Goal: Book appointment/travel/reservation

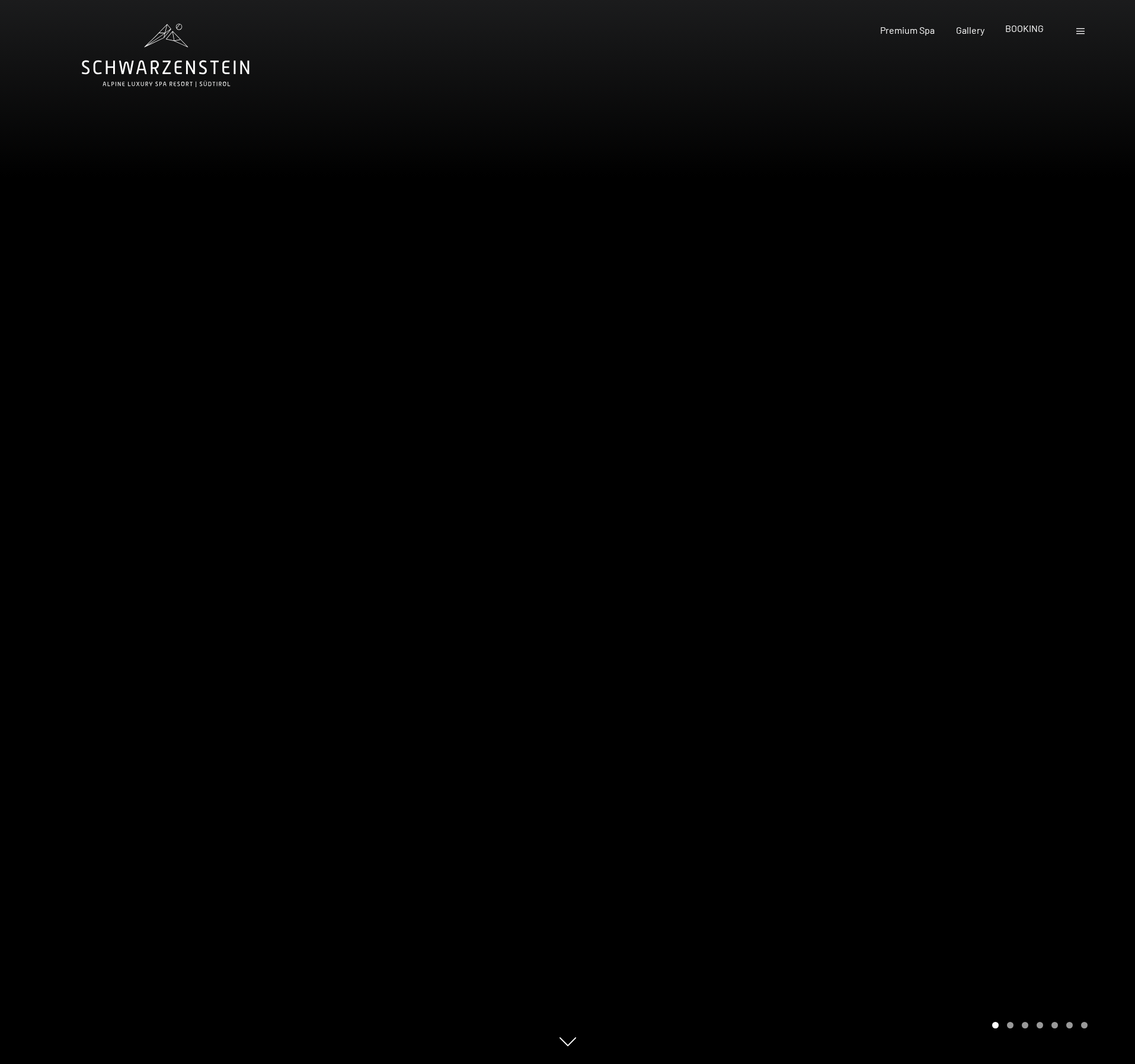
click at [816, 26] on span "BOOKING" at bounding box center [1024, 28] width 39 height 11
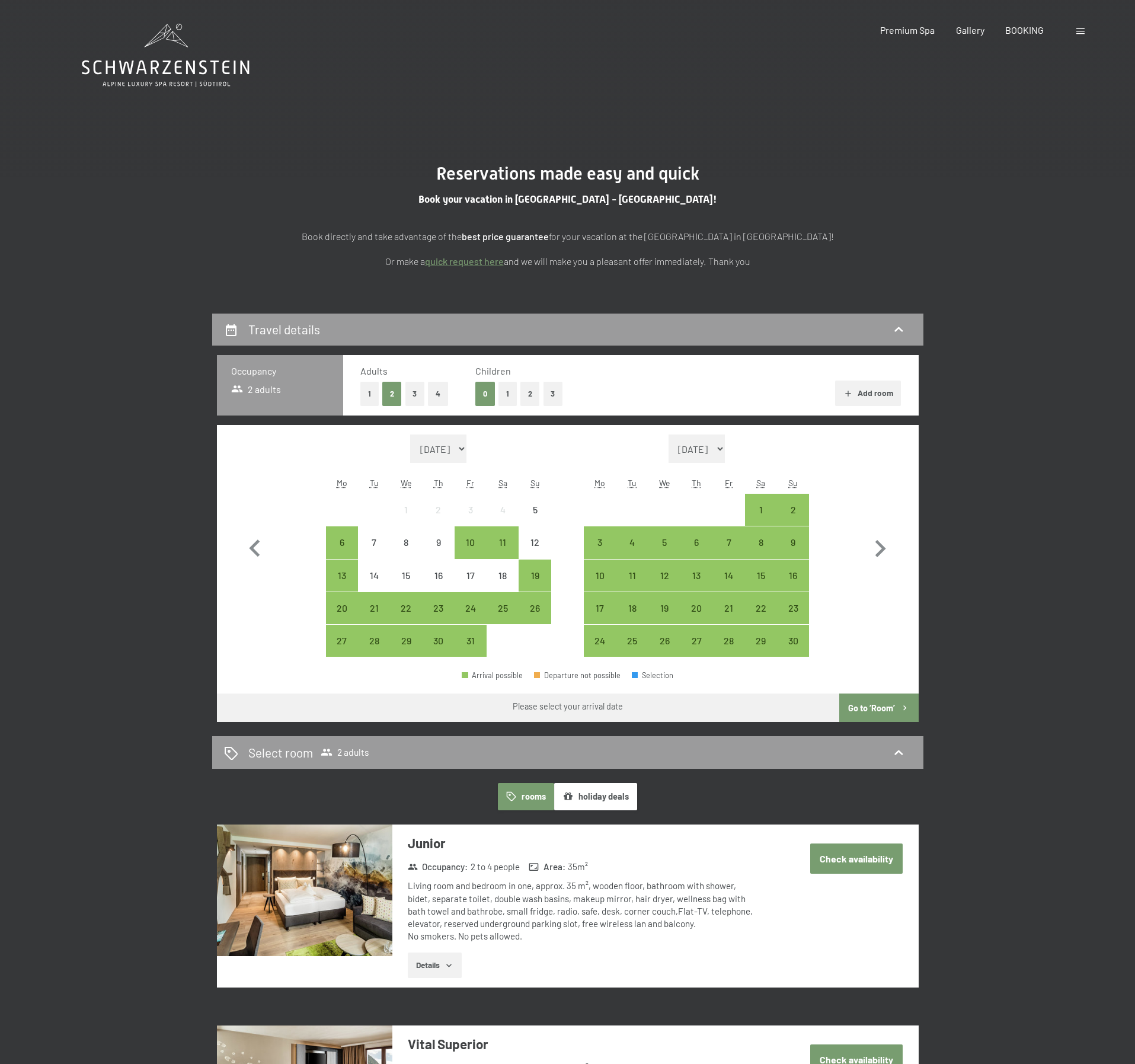
click at [587, 796] on button "holiday deals" at bounding box center [596, 796] width 83 height 27
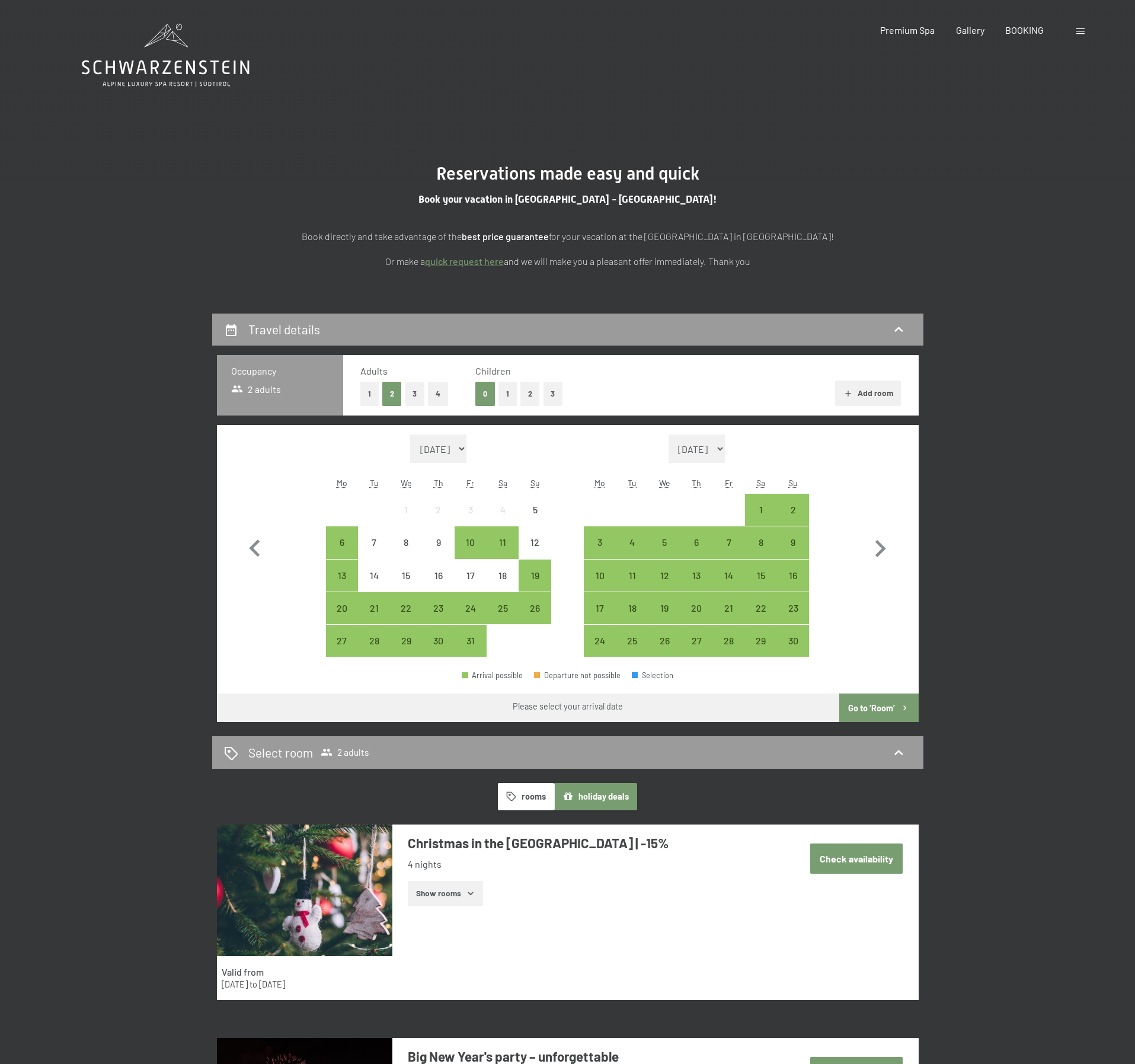
drag, startPoint x: 847, startPoint y: 863, endPoint x: 853, endPoint y: 857, distance: 8.5
click at [847, 863] on button "Check availability" at bounding box center [856, 858] width 92 height 30
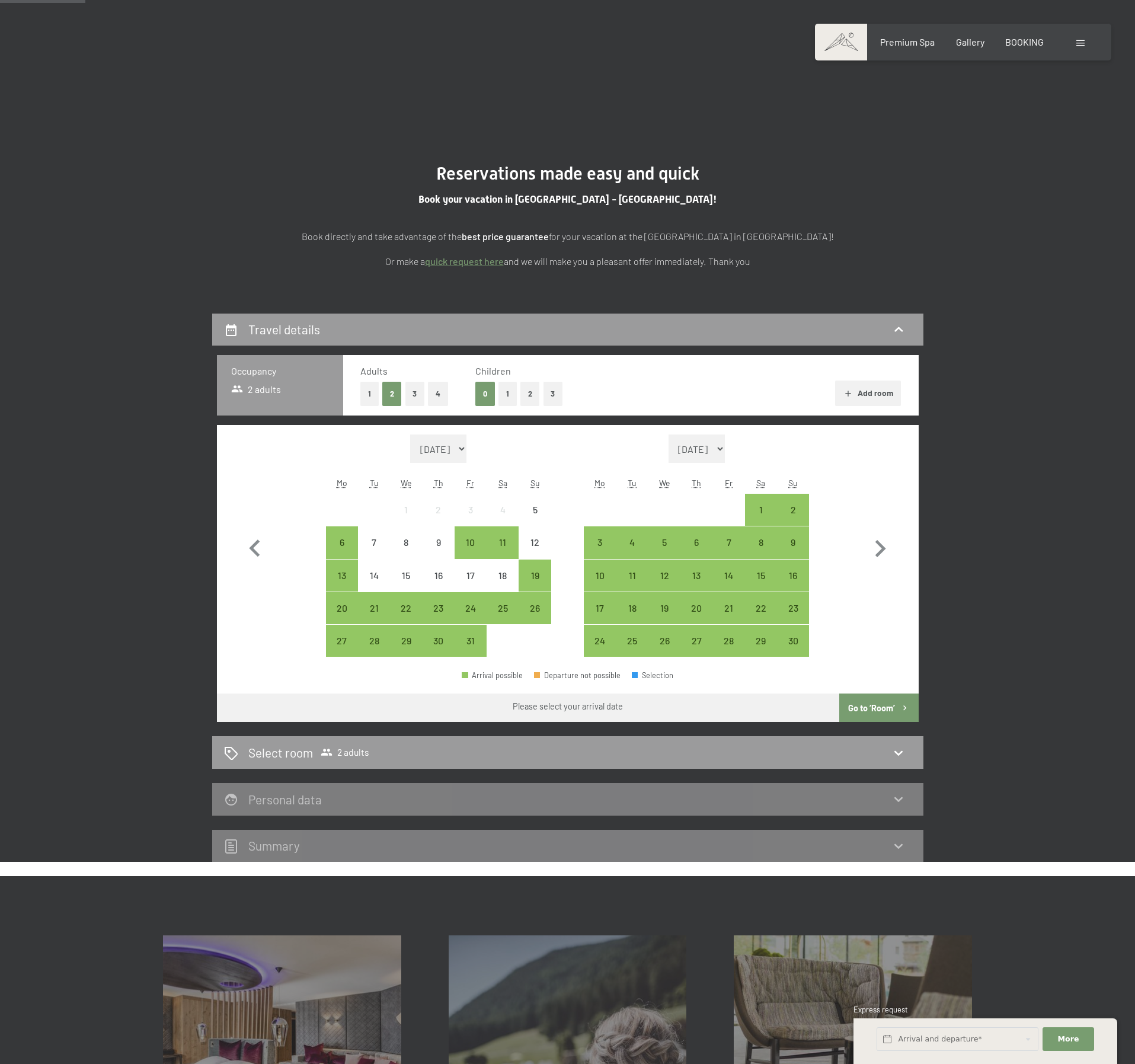
scroll to position [313, 0]
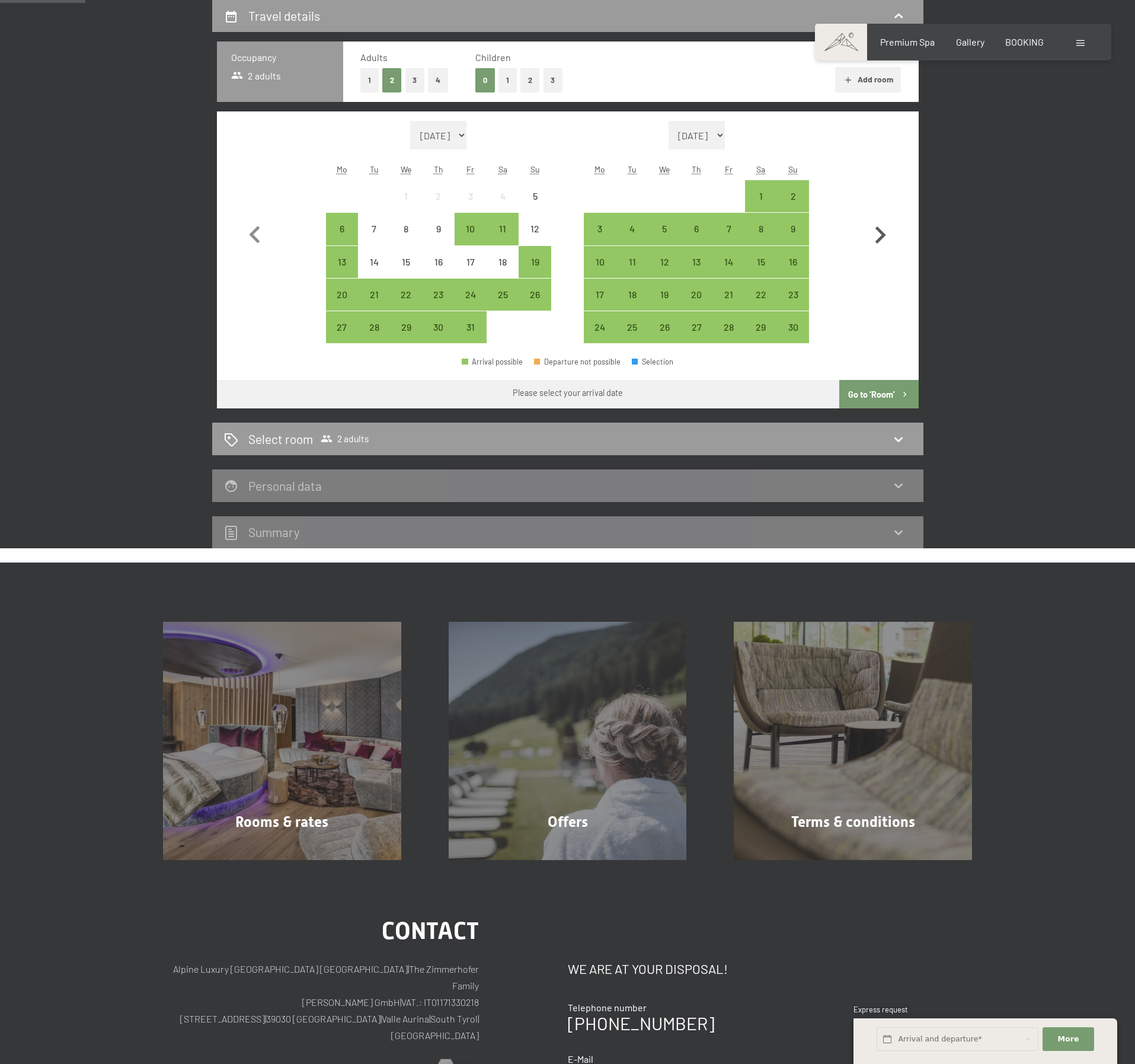
click at [875, 235] on icon "button" at bounding box center [880, 235] width 34 height 34
select select "2025-11-01"
select select "2025-12-01"
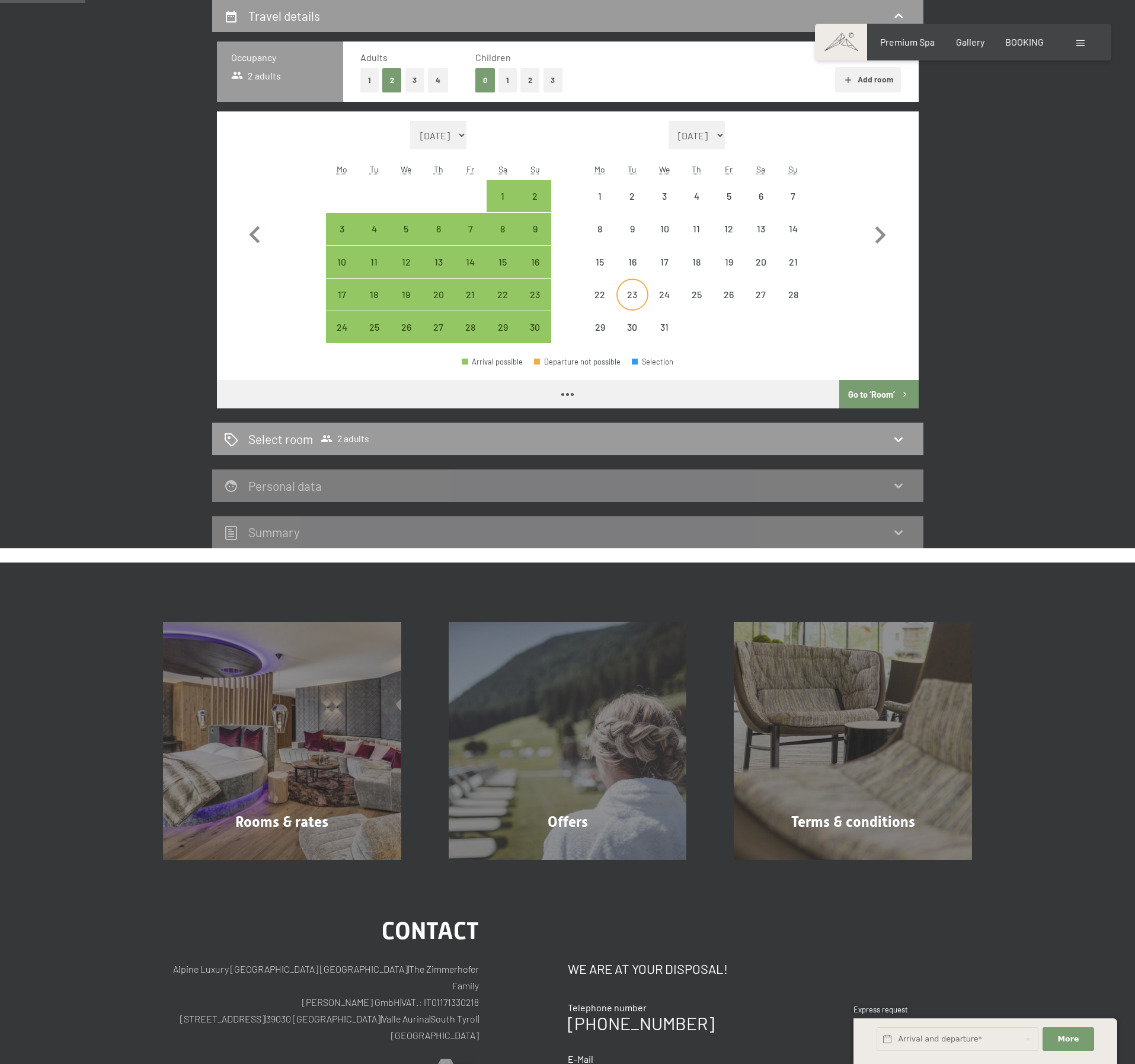
select select "2025-11-01"
select select "2025-12-01"
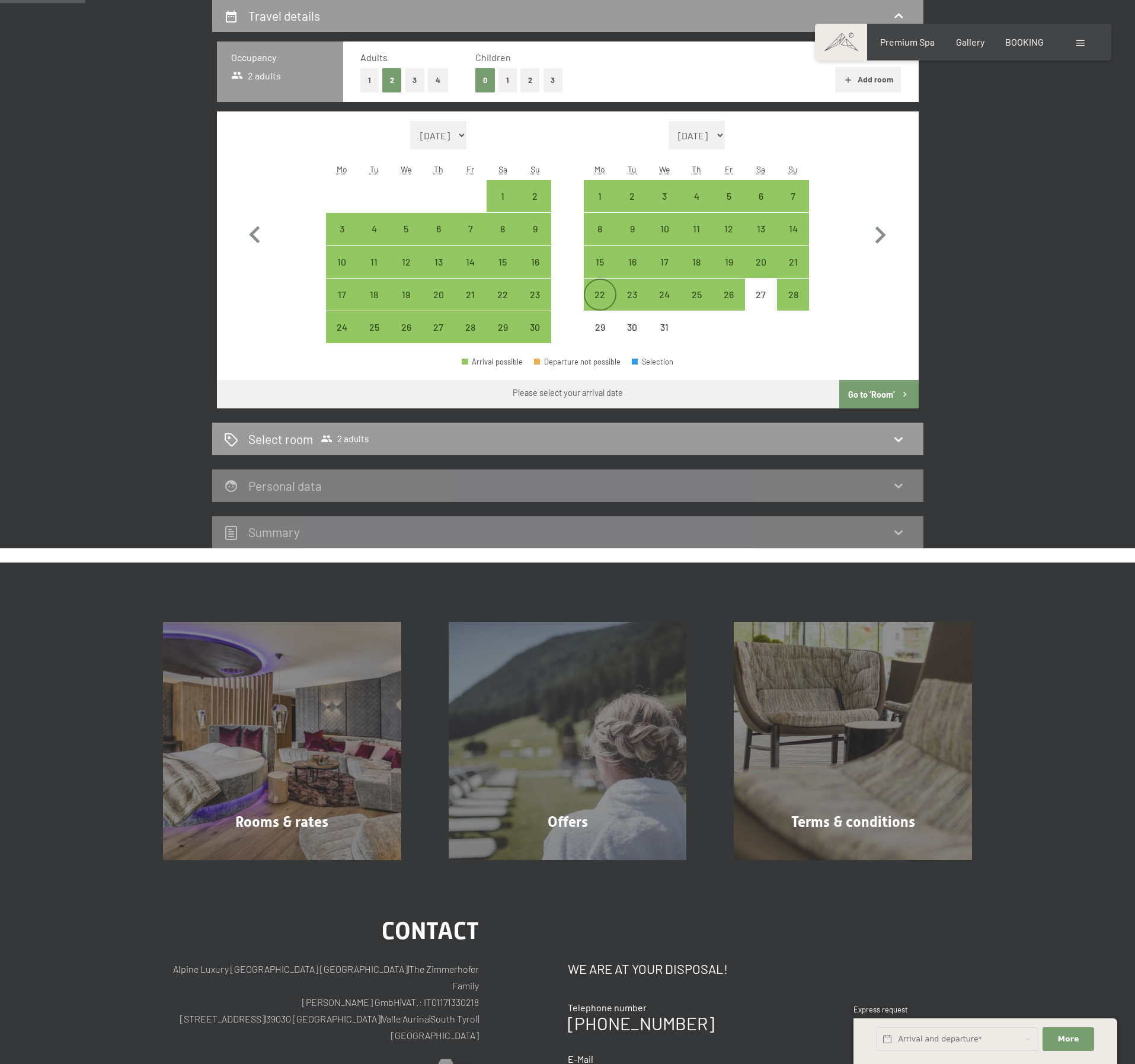
click at [601, 293] on div "22" at bounding box center [600, 305] width 30 height 30
select select "2025-11-01"
select select "2025-12-01"
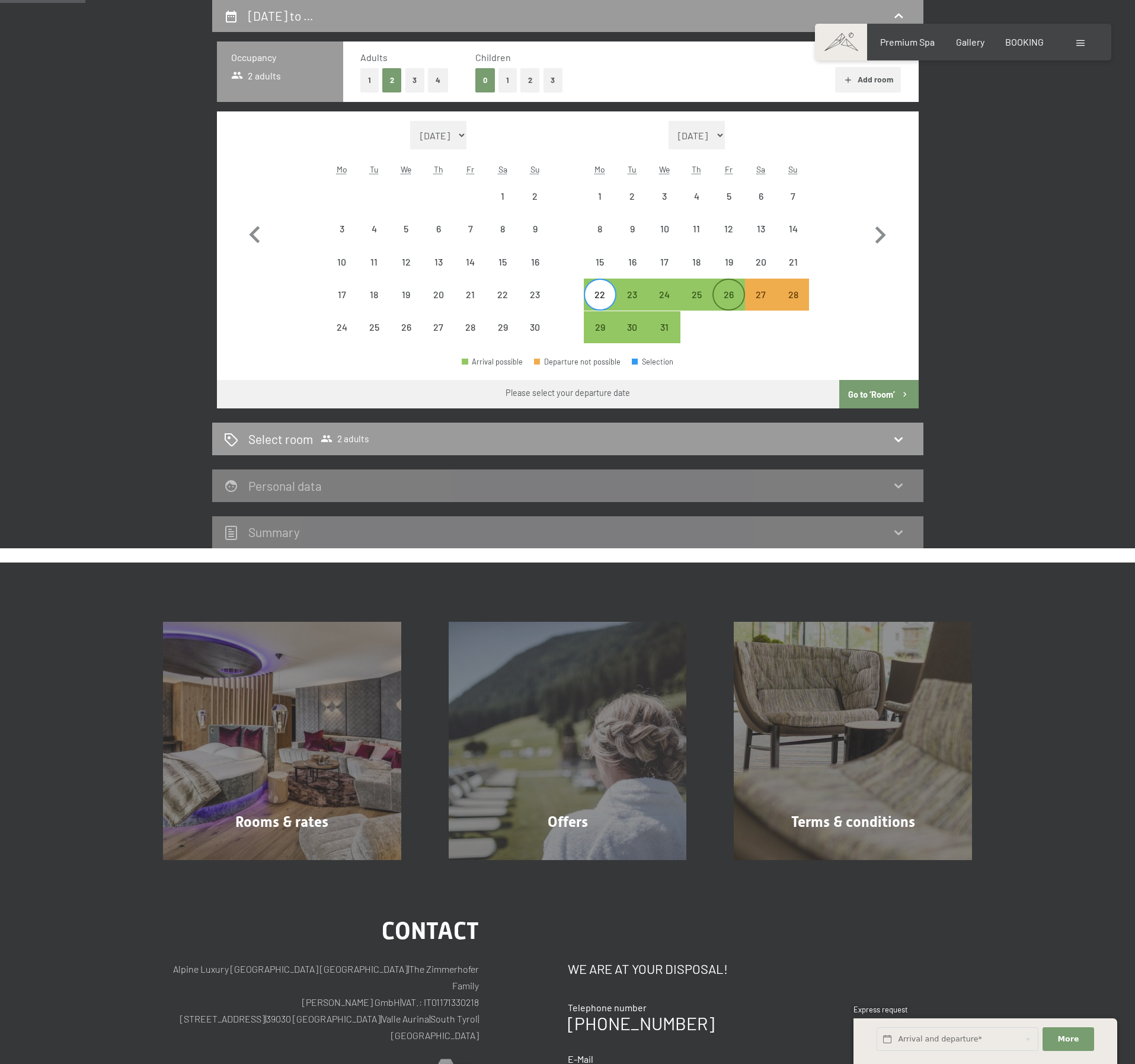
click at [723, 295] on div "26" at bounding box center [729, 305] width 30 height 30
select select "2025-11-01"
select select "2025-12-01"
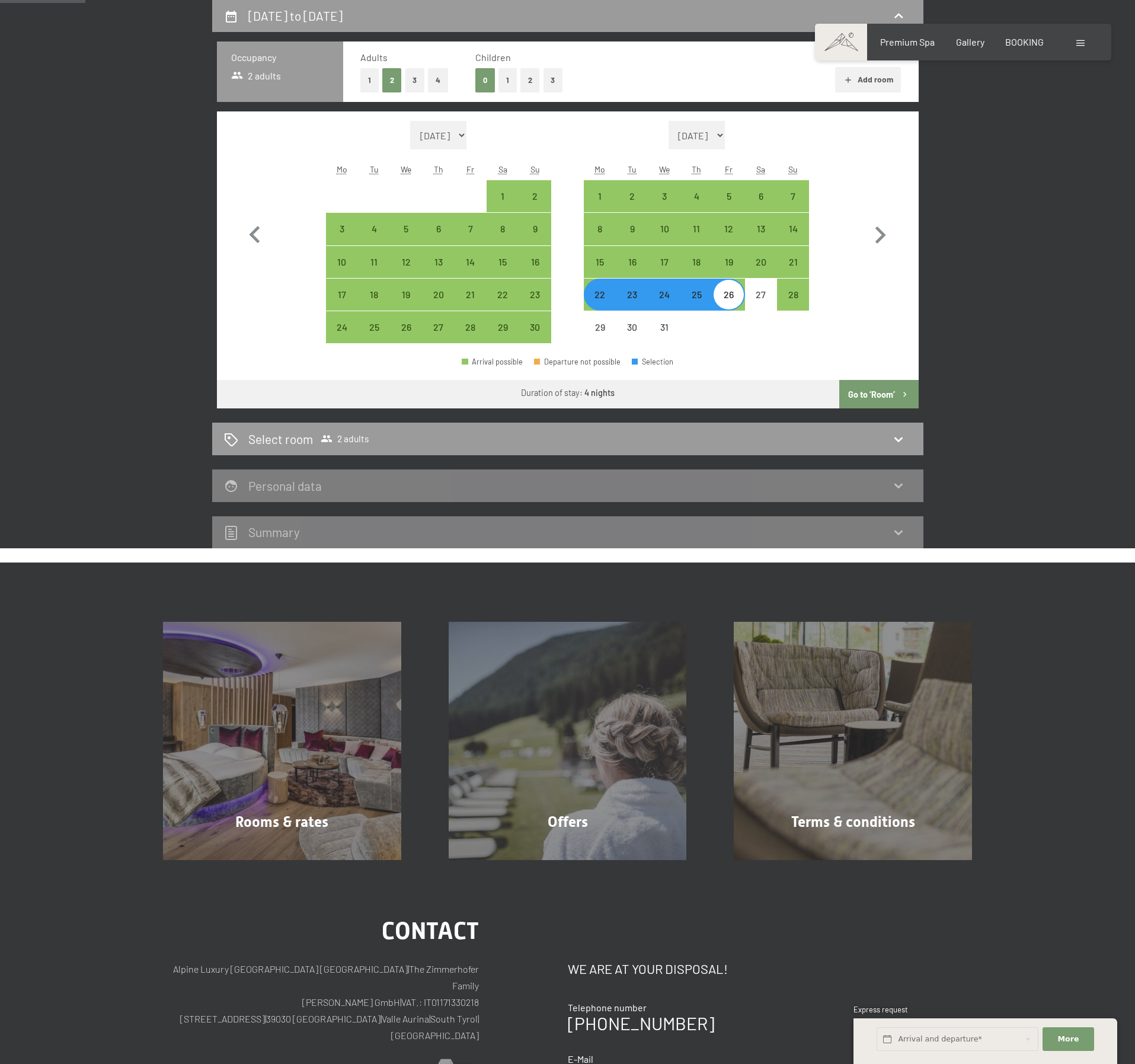
click at [868, 394] on button "Go to ‘Room’" at bounding box center [879, 394] width 79 height 28
select select "2025-11-01"
select select "2025-12-01"
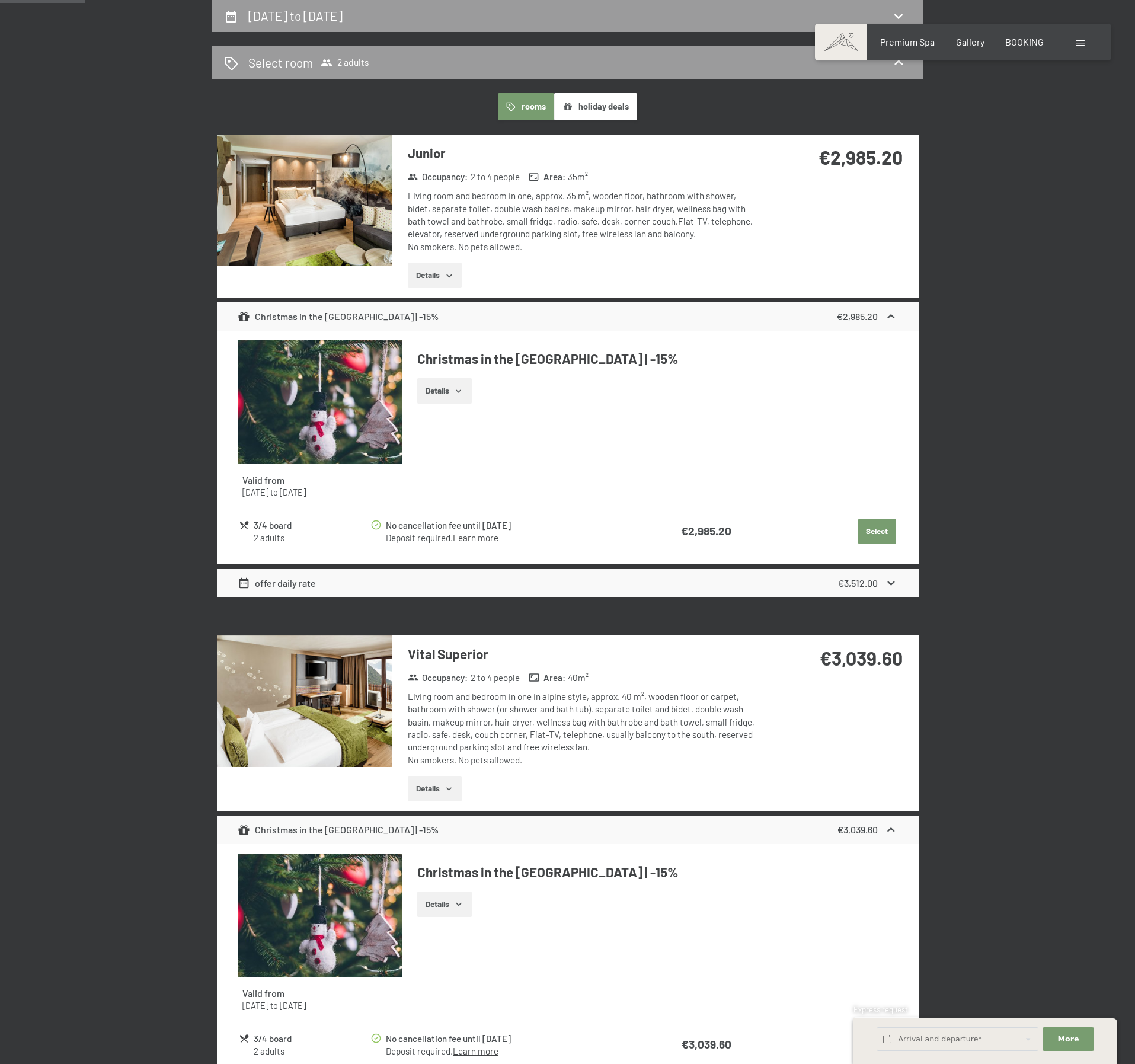
click at [438, 389] on button "Details" at bounding box center [443, 392] width 54 height 26
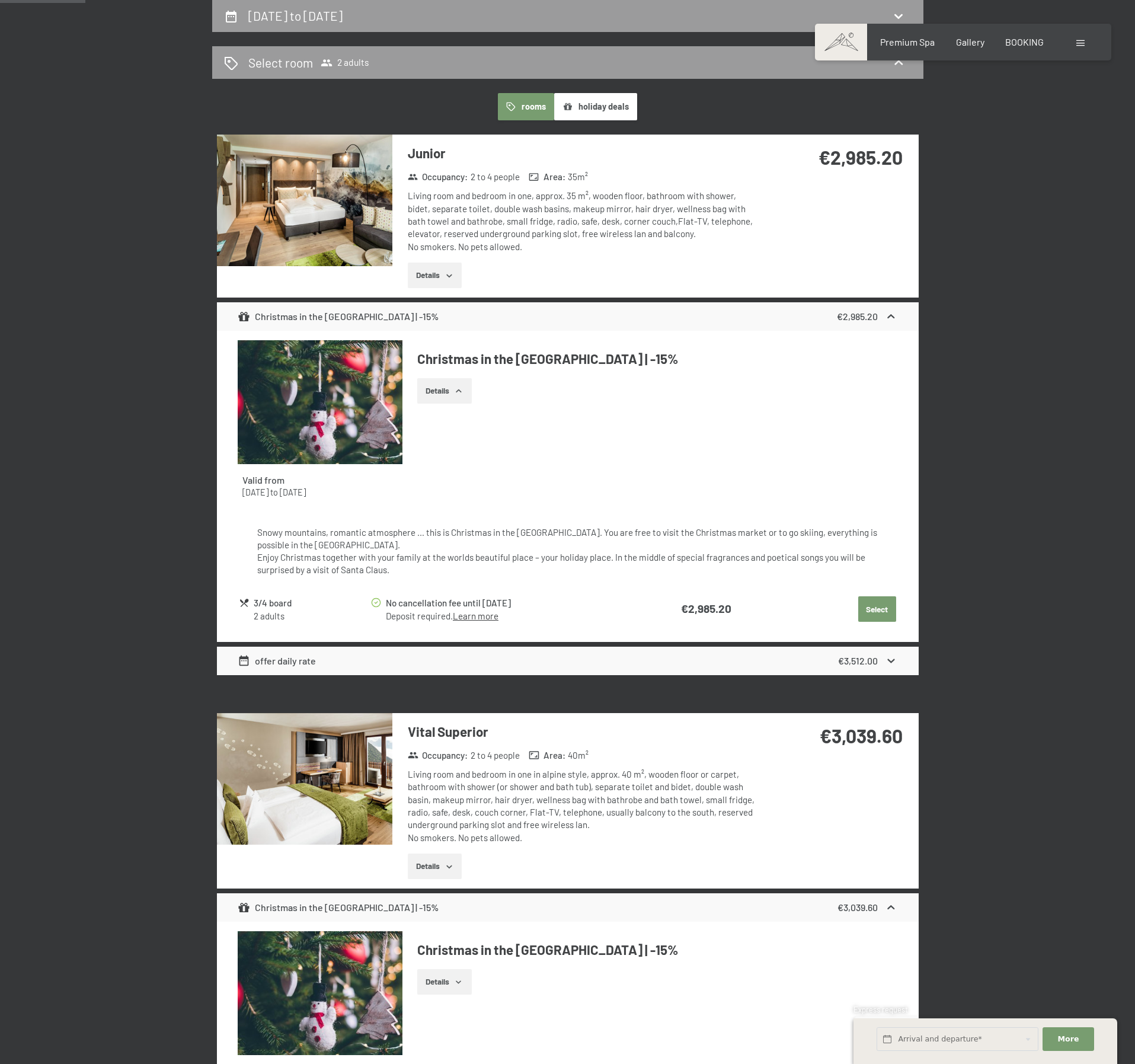
click at [887, 656] on icon at bounding box center [890, 661] width 12 height 12
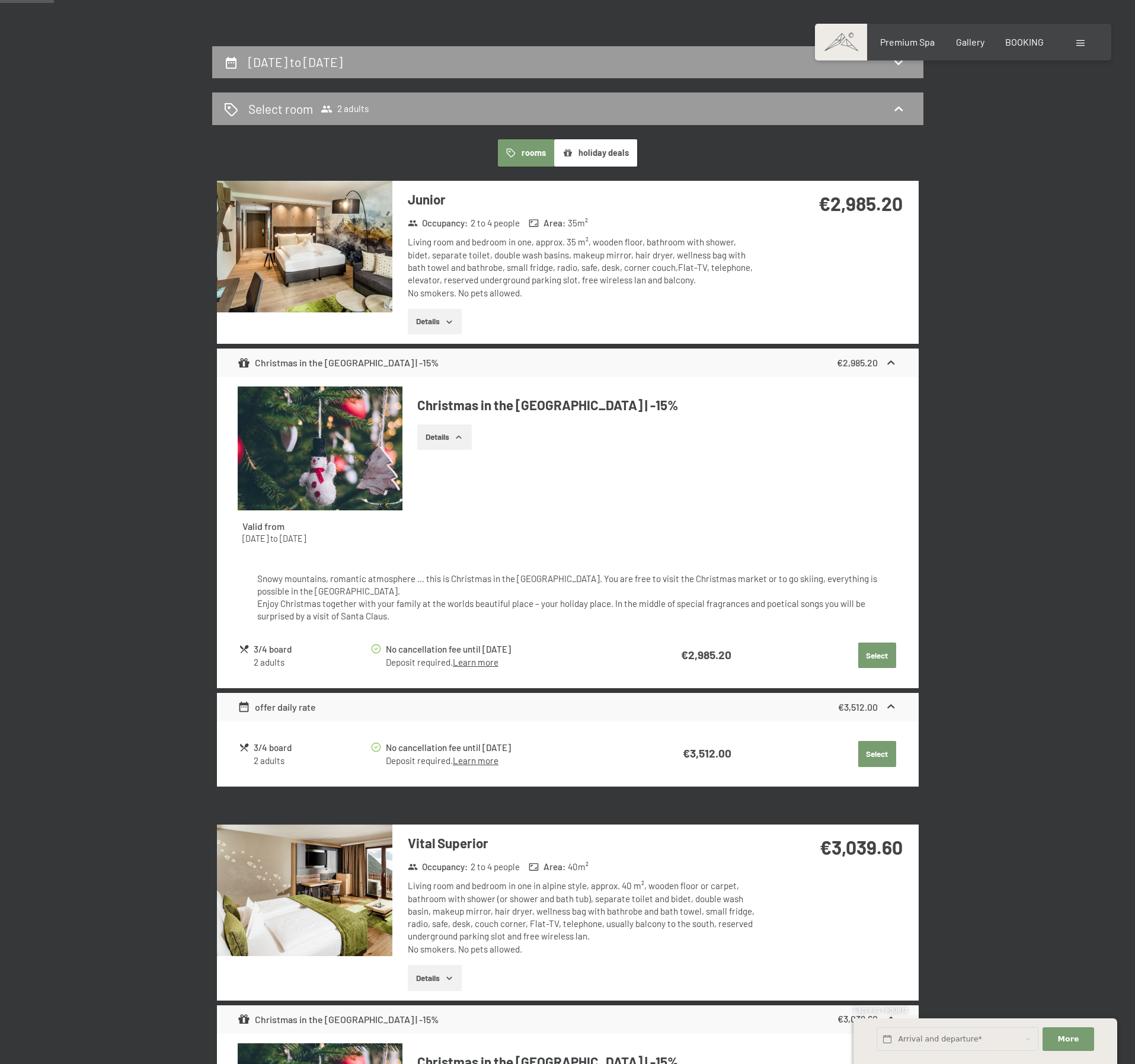
scroll to position [136, 0]
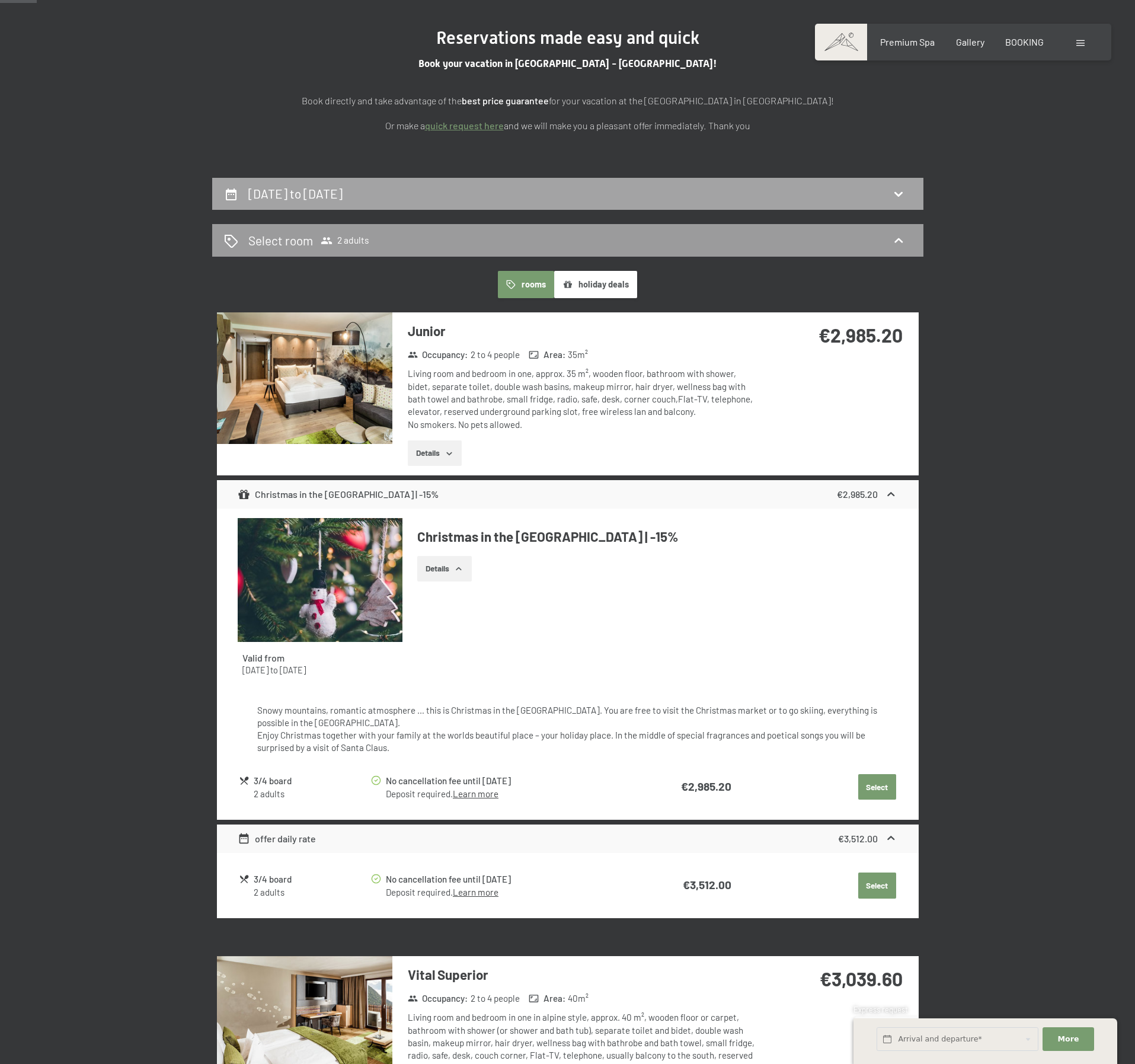
click at [899, 194] on icon at bounding box center [898, 194] width 14 height 14
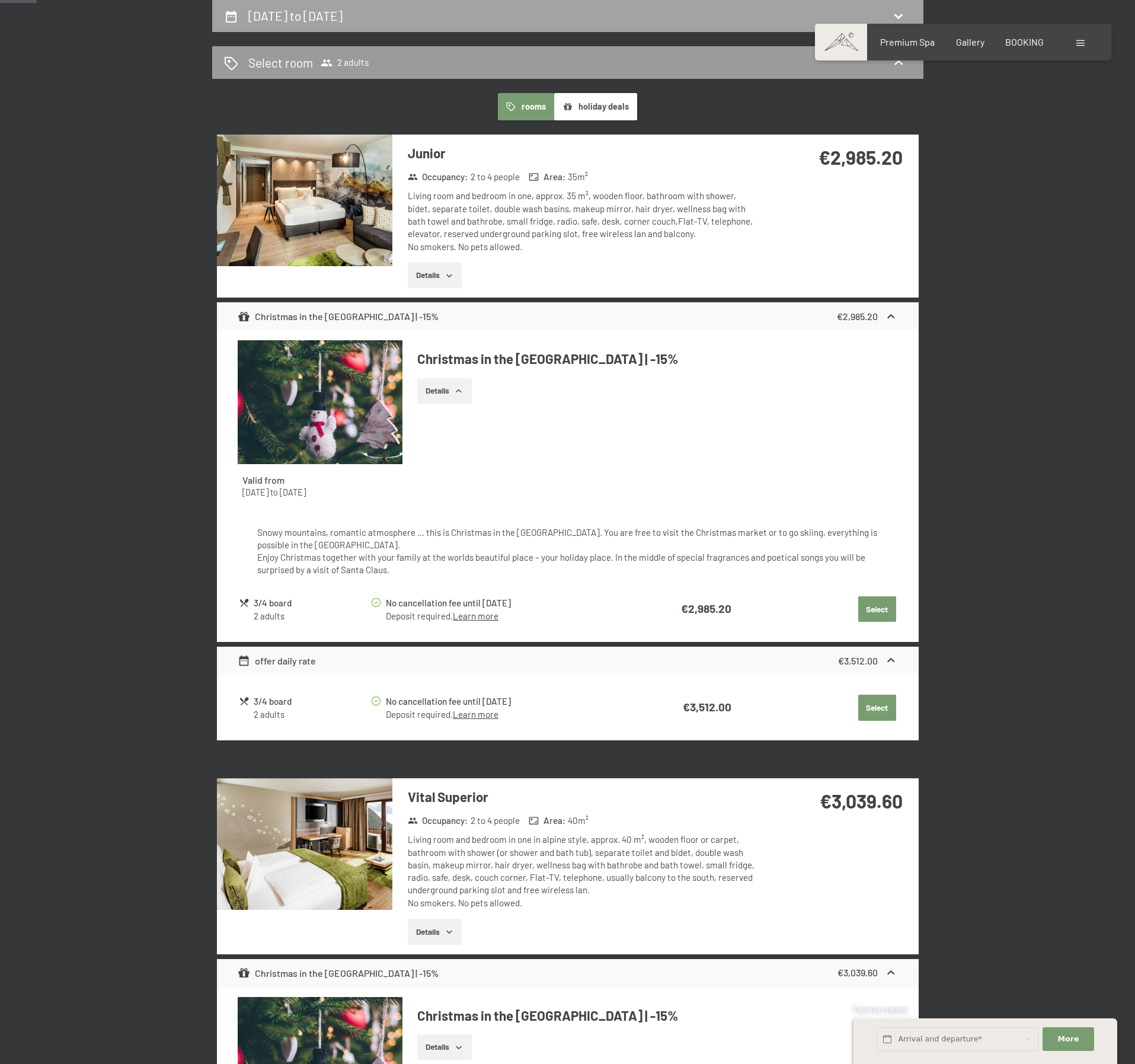
select select "2025-11-01"
select select "2025-12-01"
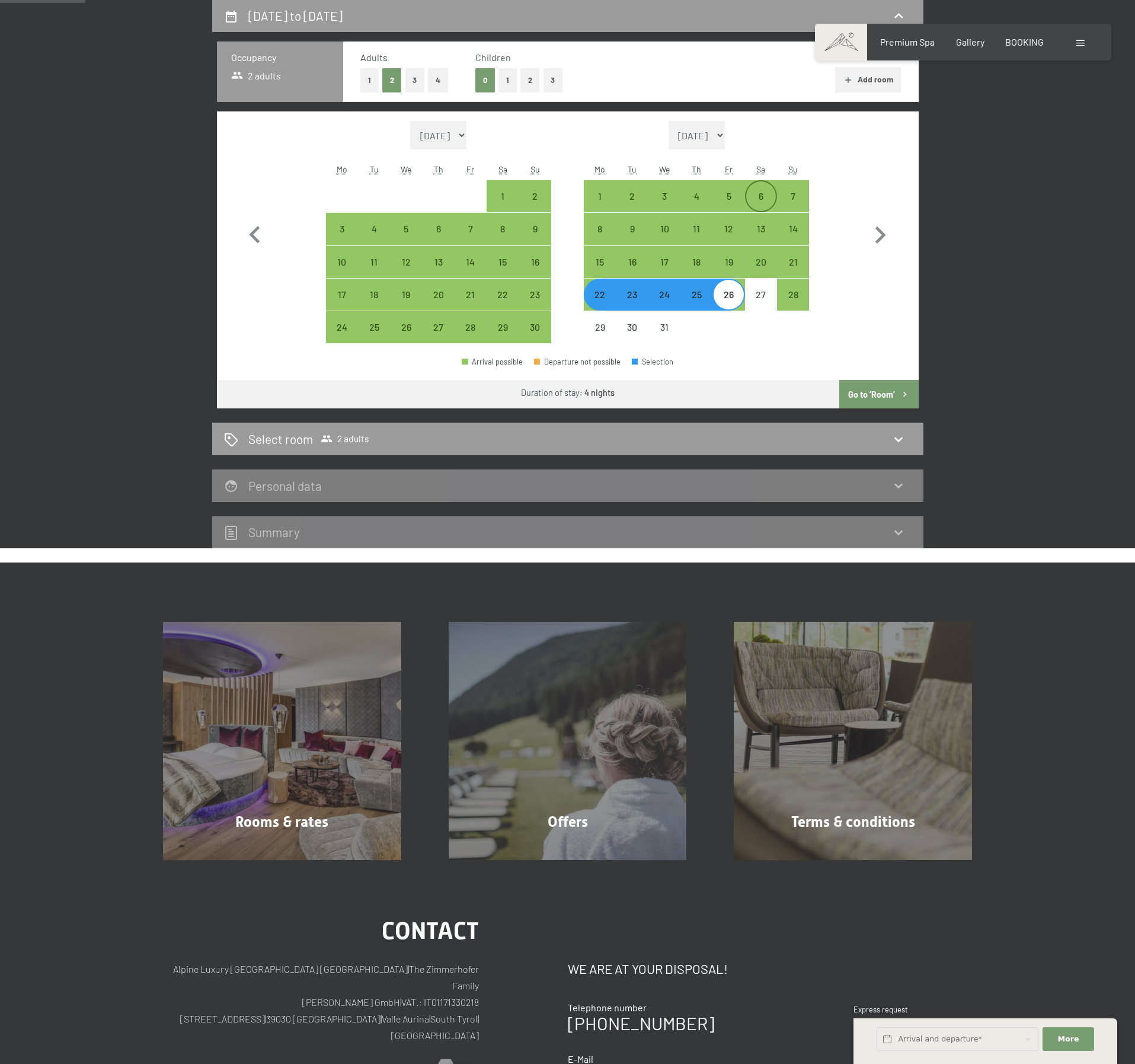
click at [759, 198] on div "6" at bounding box center [761, 207] width 30 height 30
select select "2025-11-01"
select select "2025-12-01"
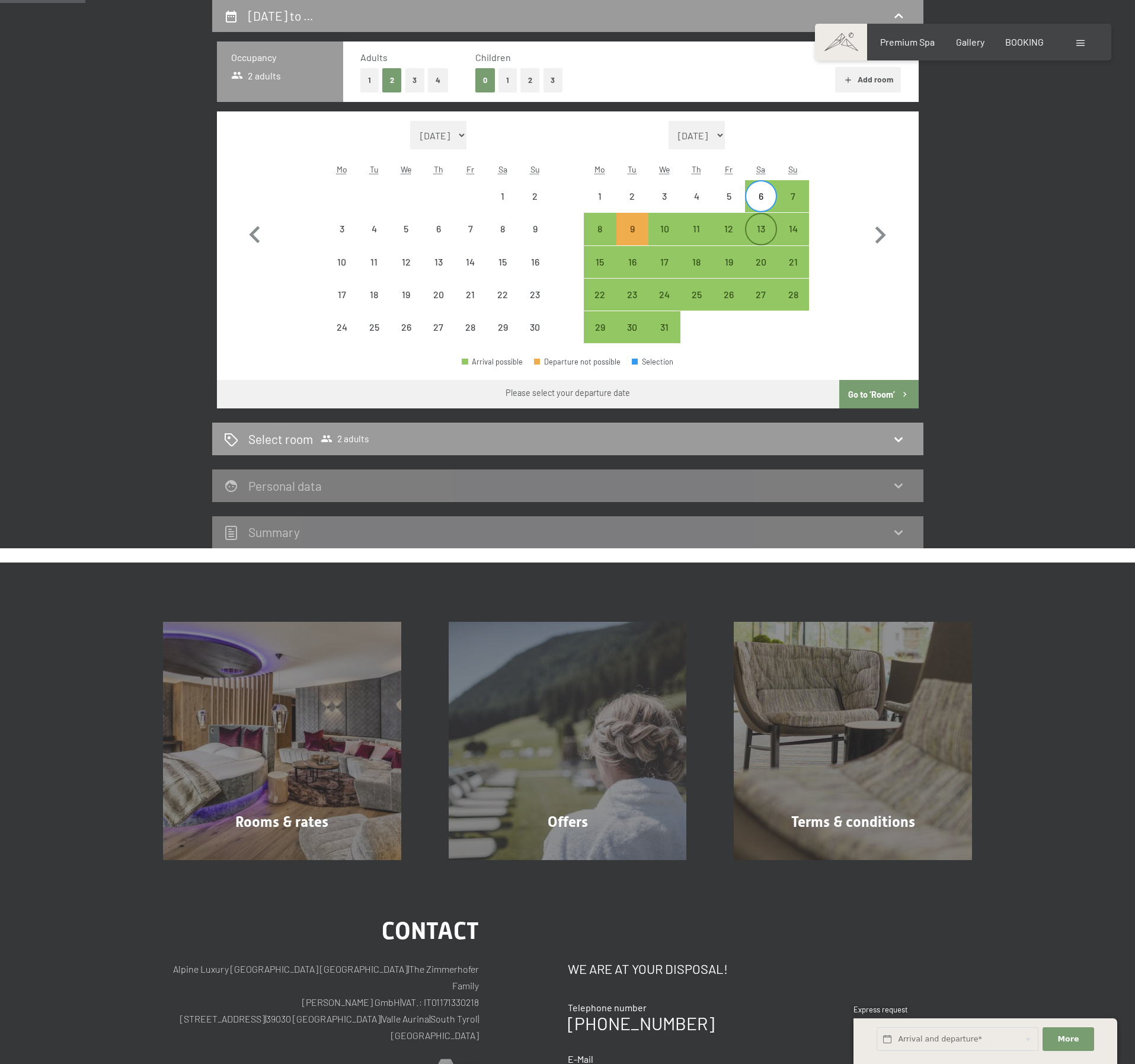
click at [761, 233] on div "13" at bounding box center [761, 239] width 30 height 30
select select "2025-11-01"
select select "2025-12-01"
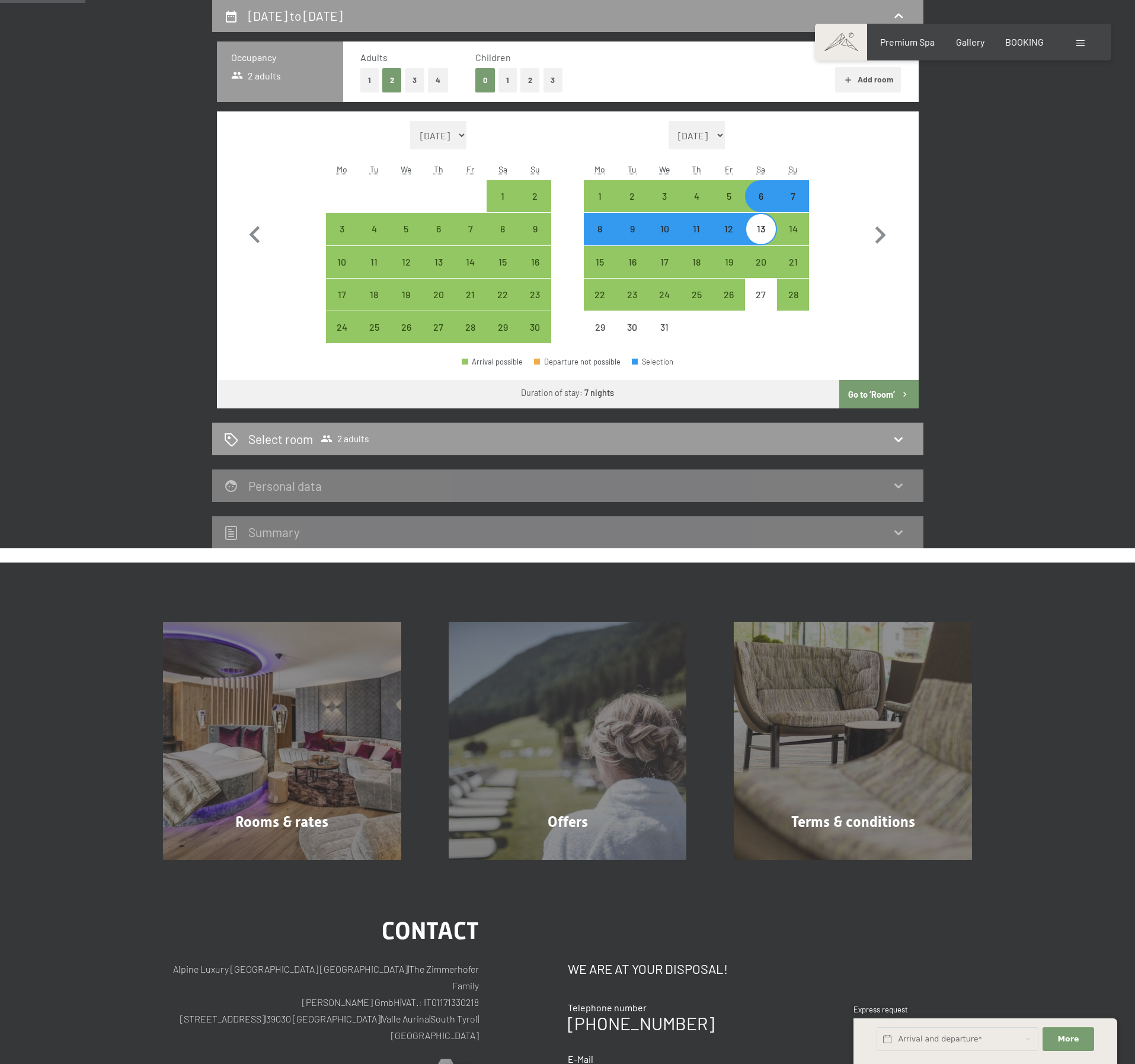
click at [882, 399] on button "Go to ‘Room’" at bounding box center [879, 394] width 79 height 28
select select "2025-11-01"
select select "2025-12-01"
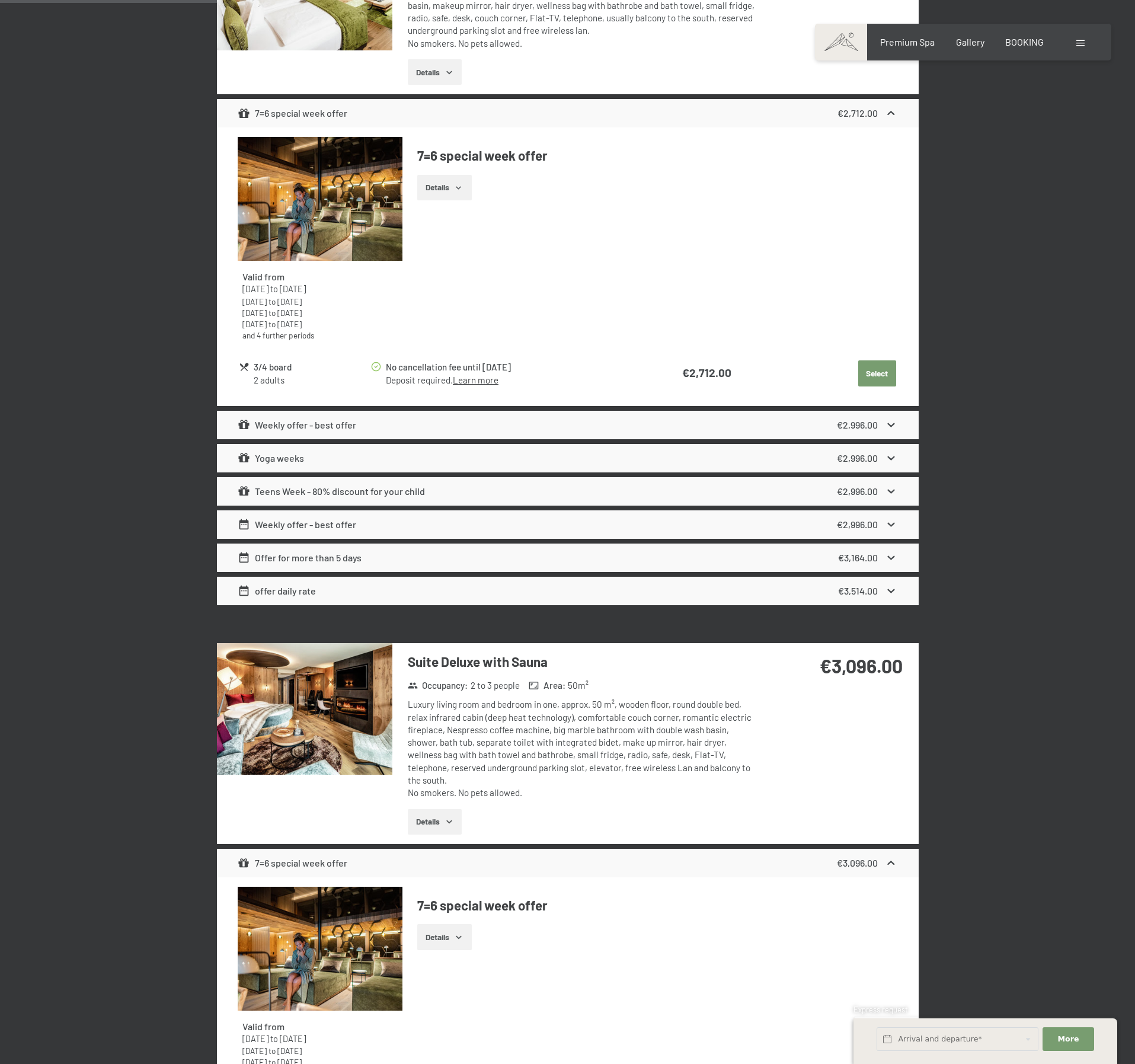
scroll to position [1321, 0]
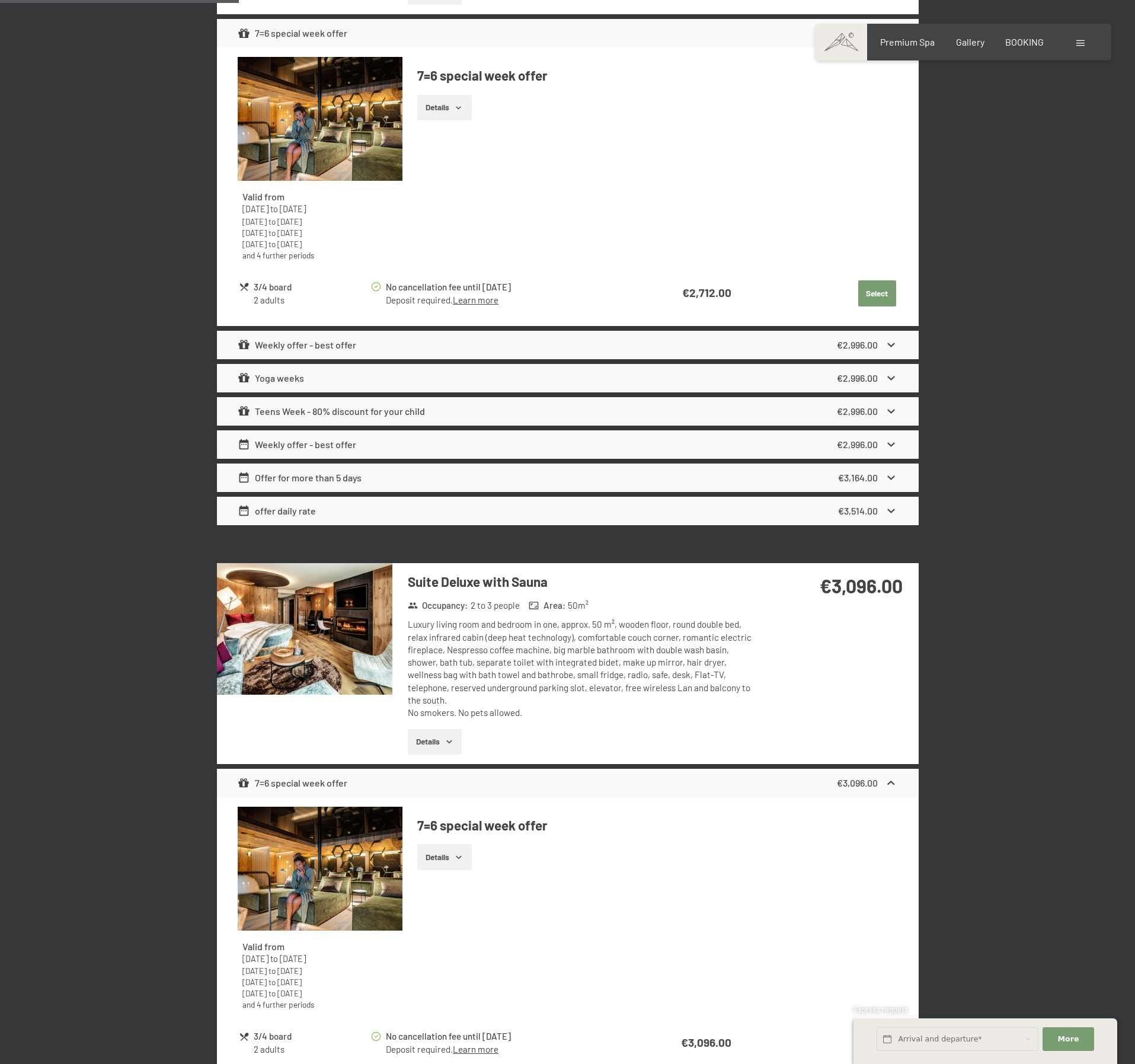
click at [892, 343] on icon at bounding box center [890, 345] width 12 height 12
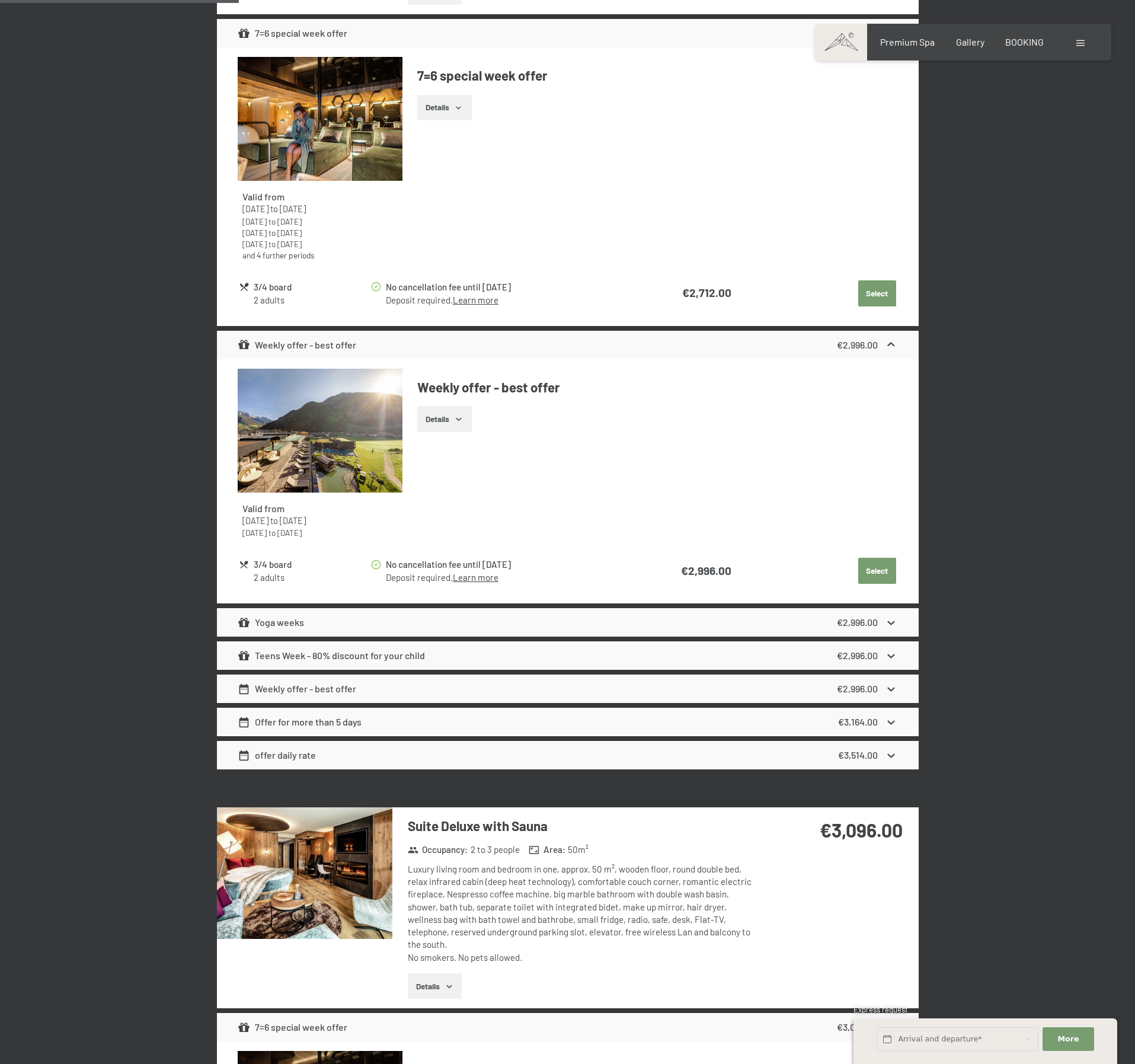
click at [892, 343] on icon at bounding box center [891, 344] width 7 height 4
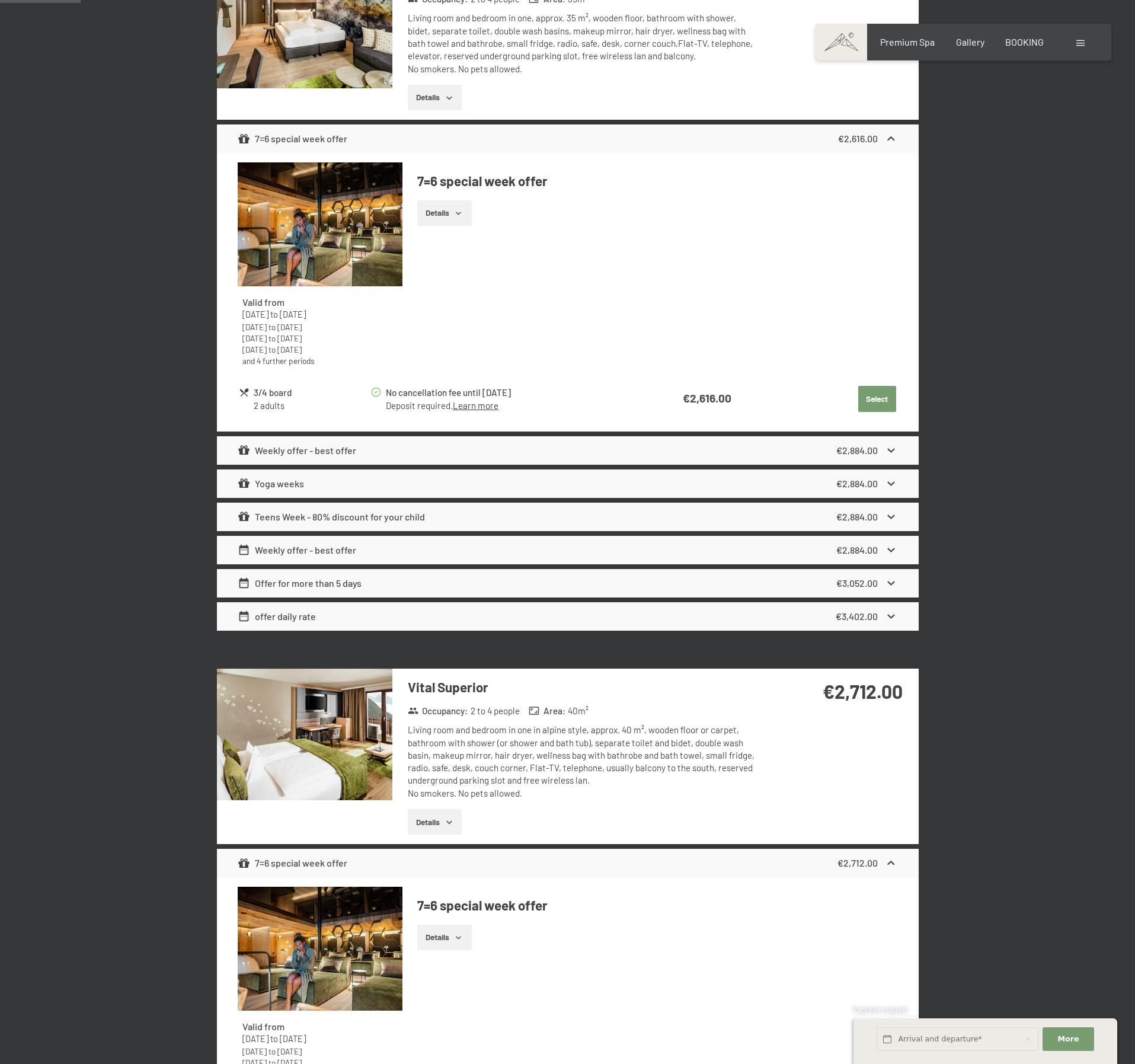
scroll to position [136, 0]
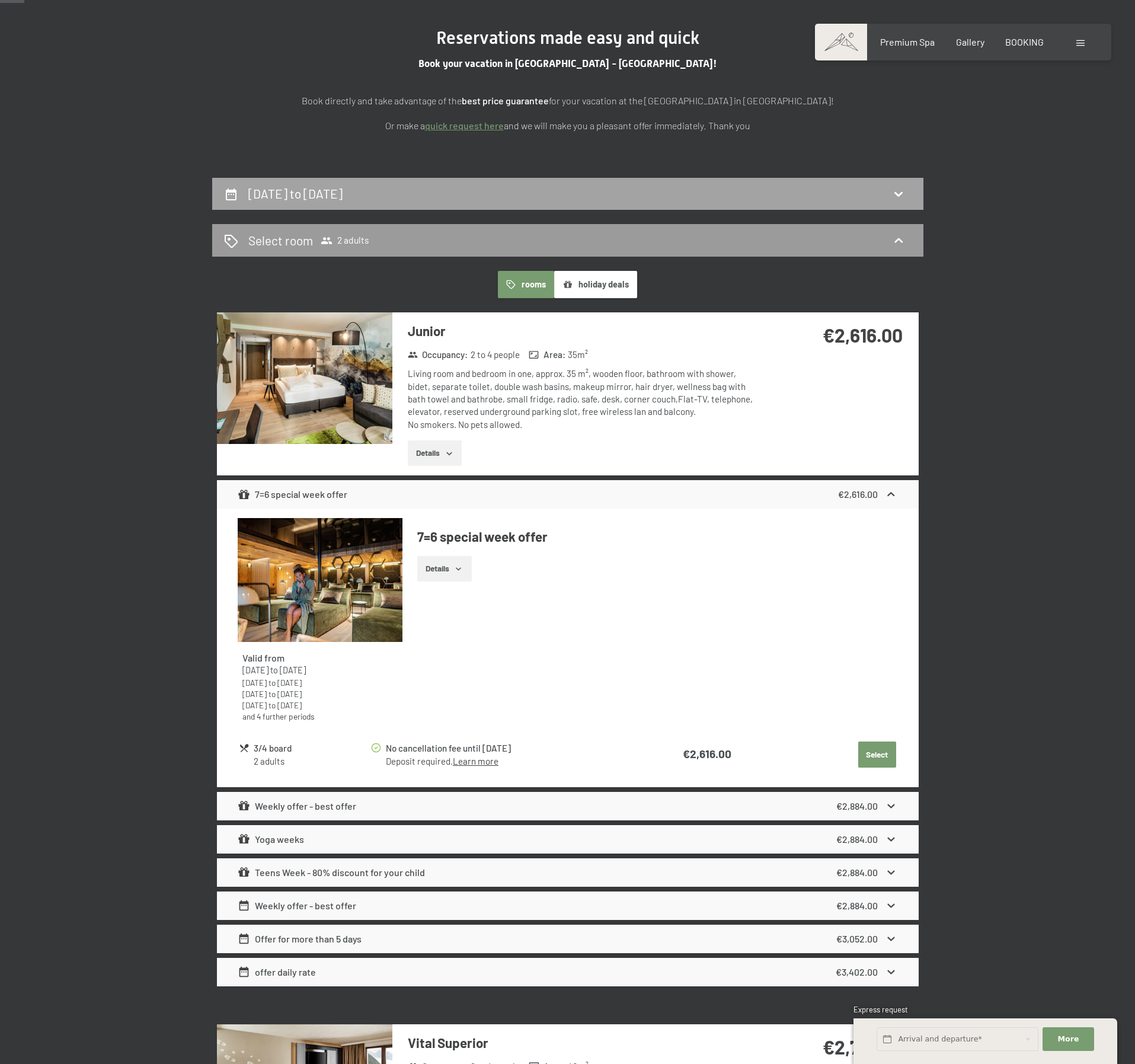
click at [898, 194] on icon at bounding box center [898, 194] width 14 height 14
select select "2025-11-01"
select select "2025-12-01"
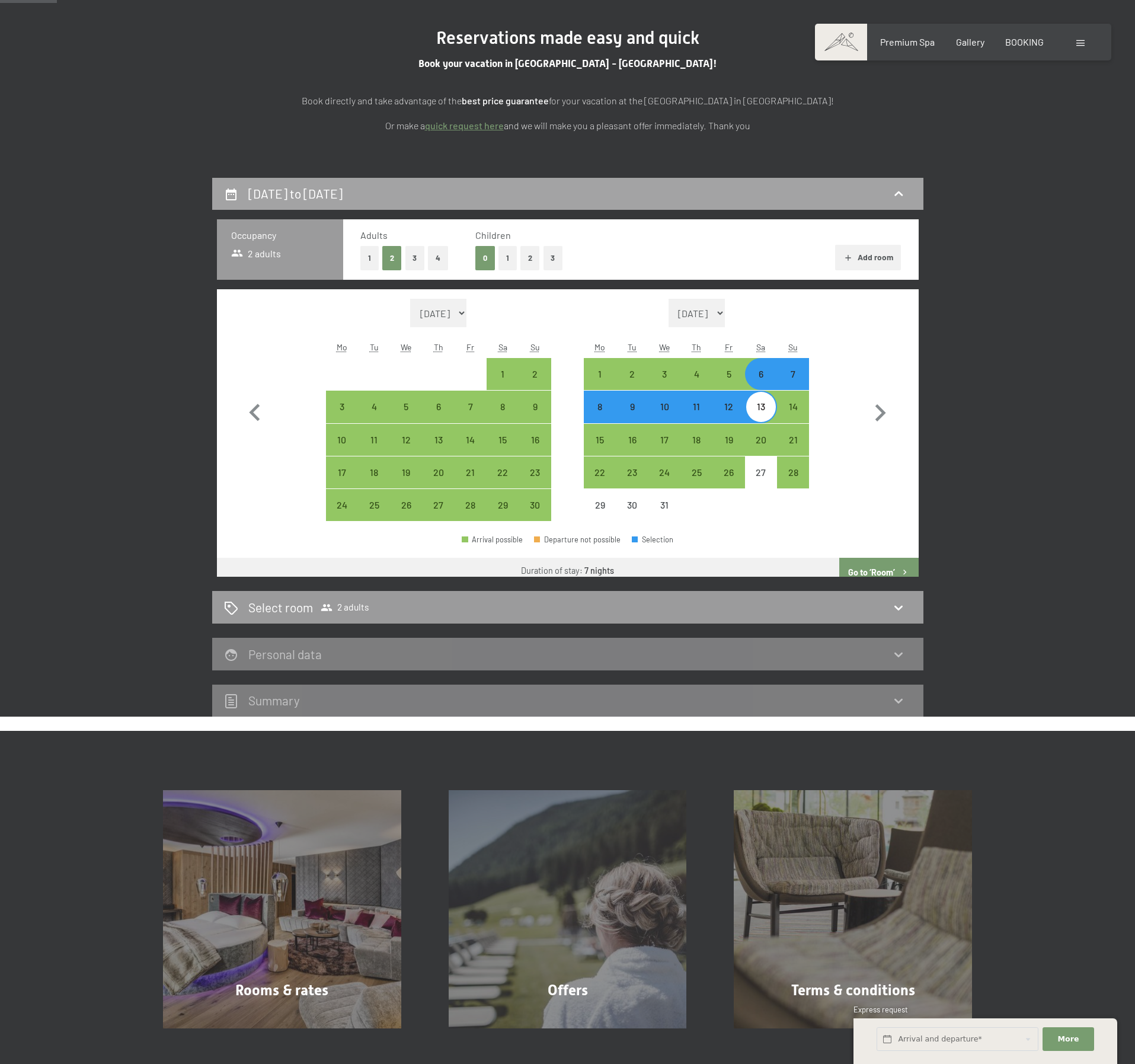
scroll to position [313, 0]
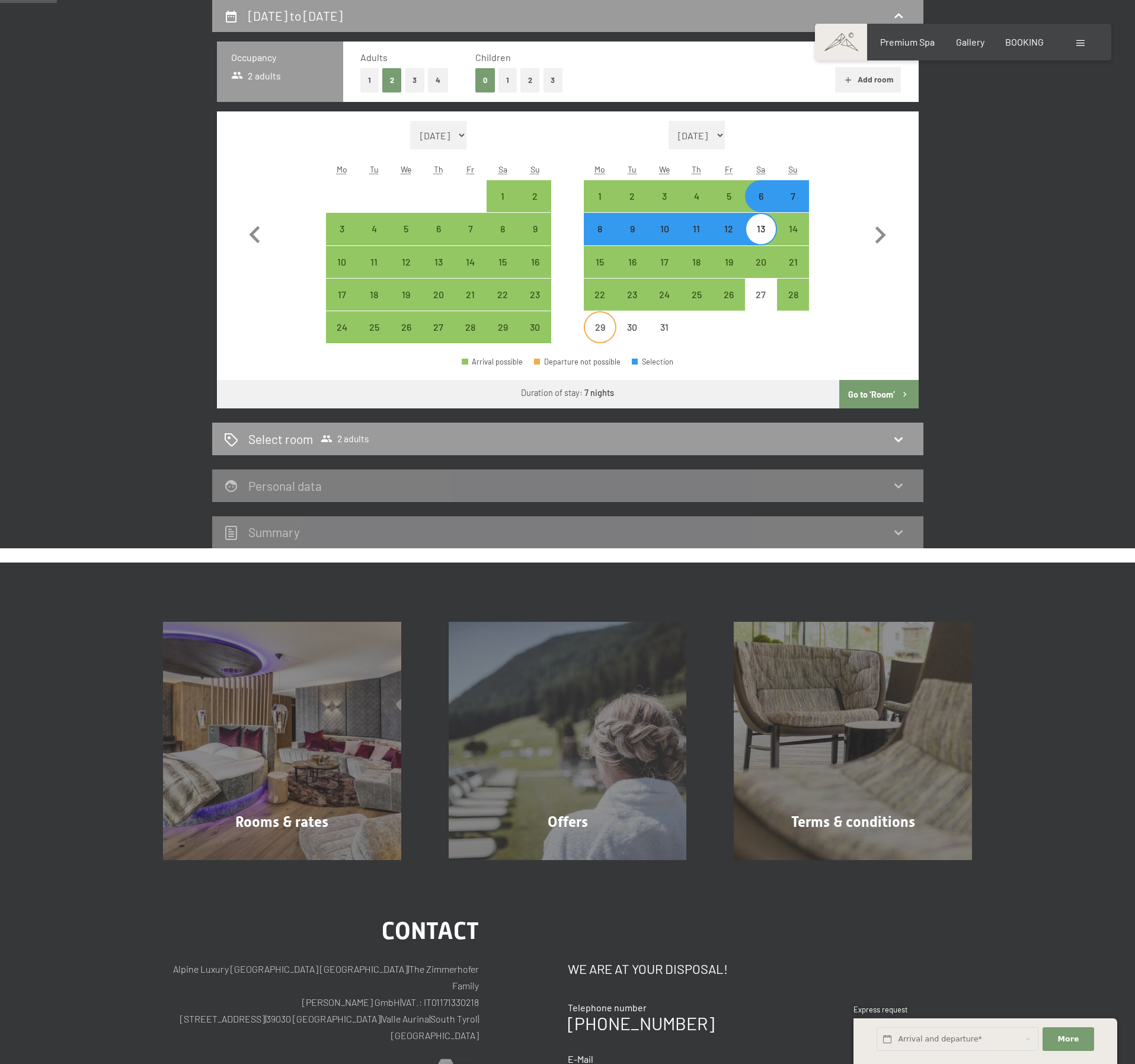
click at [597, 322] on div "29" at bounding box center [600, 337] width 30 height 30
select select "2025-11-01"
select select "2025-12-01"
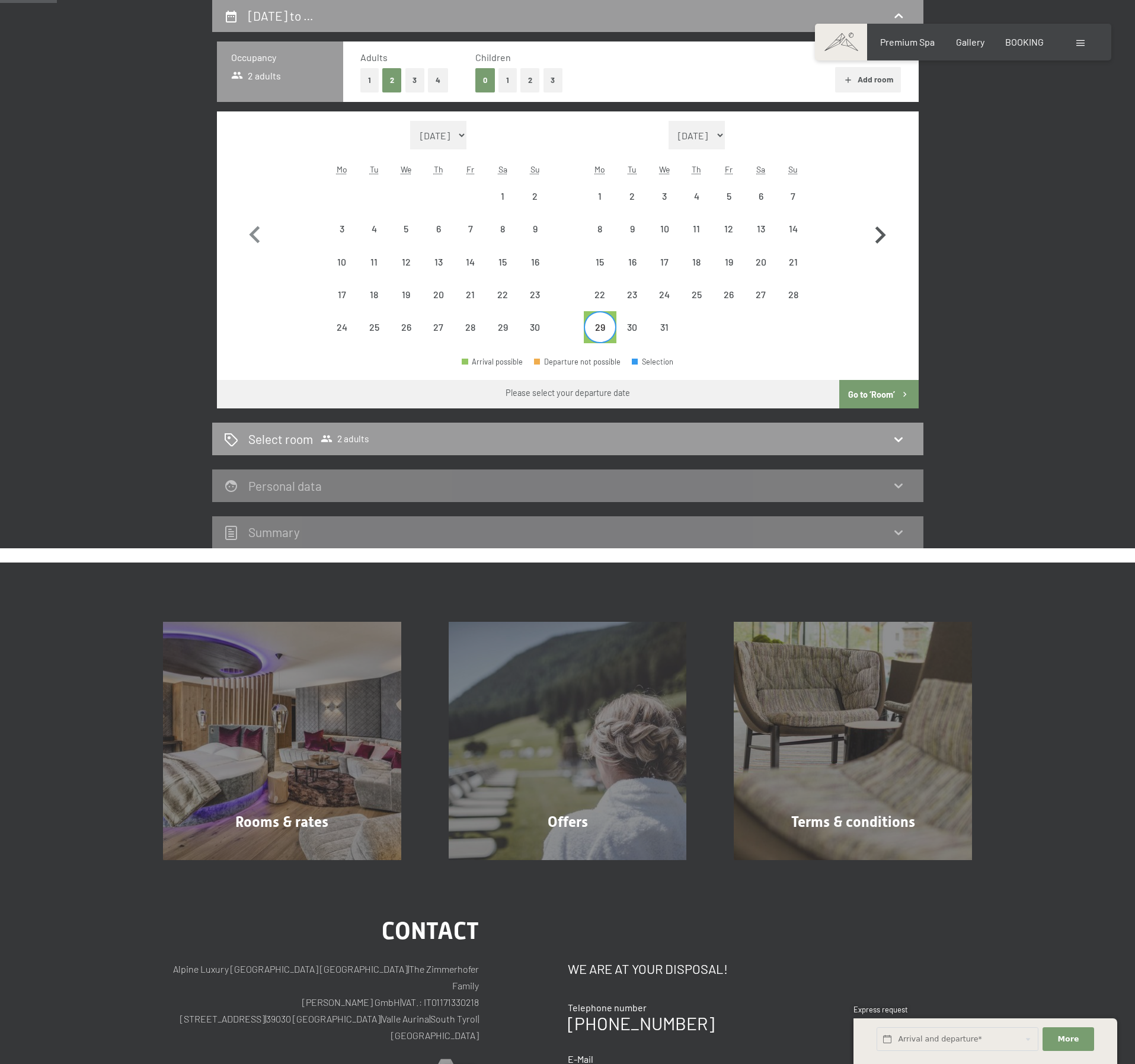
click at [878, 237] on icon "button" at bounding box center [880, 235] width 34 height 34
select select "2025-12-01"
select select "2026-01-01"
select select "2025-12-01"
select select "2026-01-01"
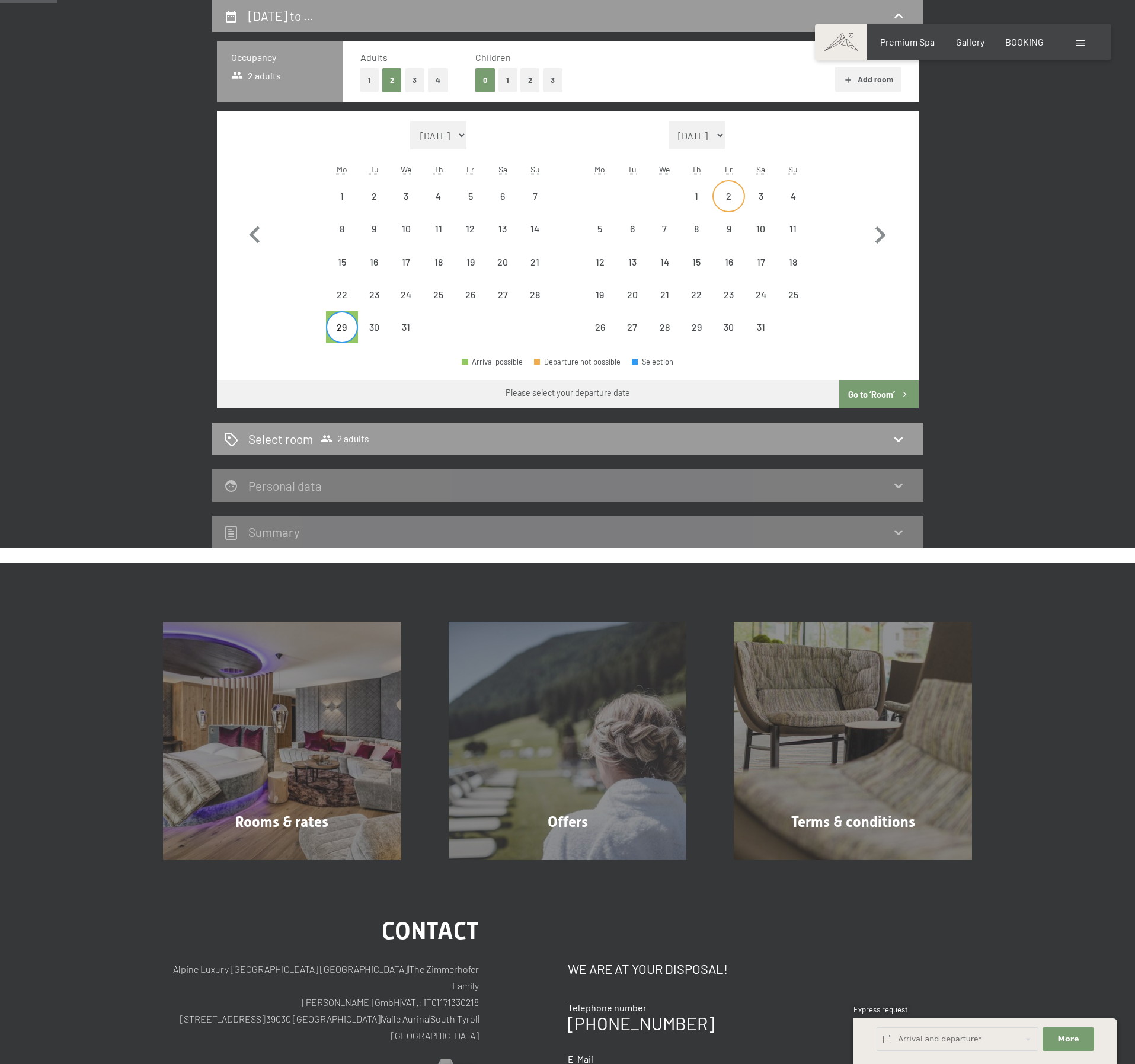
click at [722, 190] on div "2" at bounding box center [729, 196] width 30 height 30
select select "2025-12-01"
select select "2026-01-01"
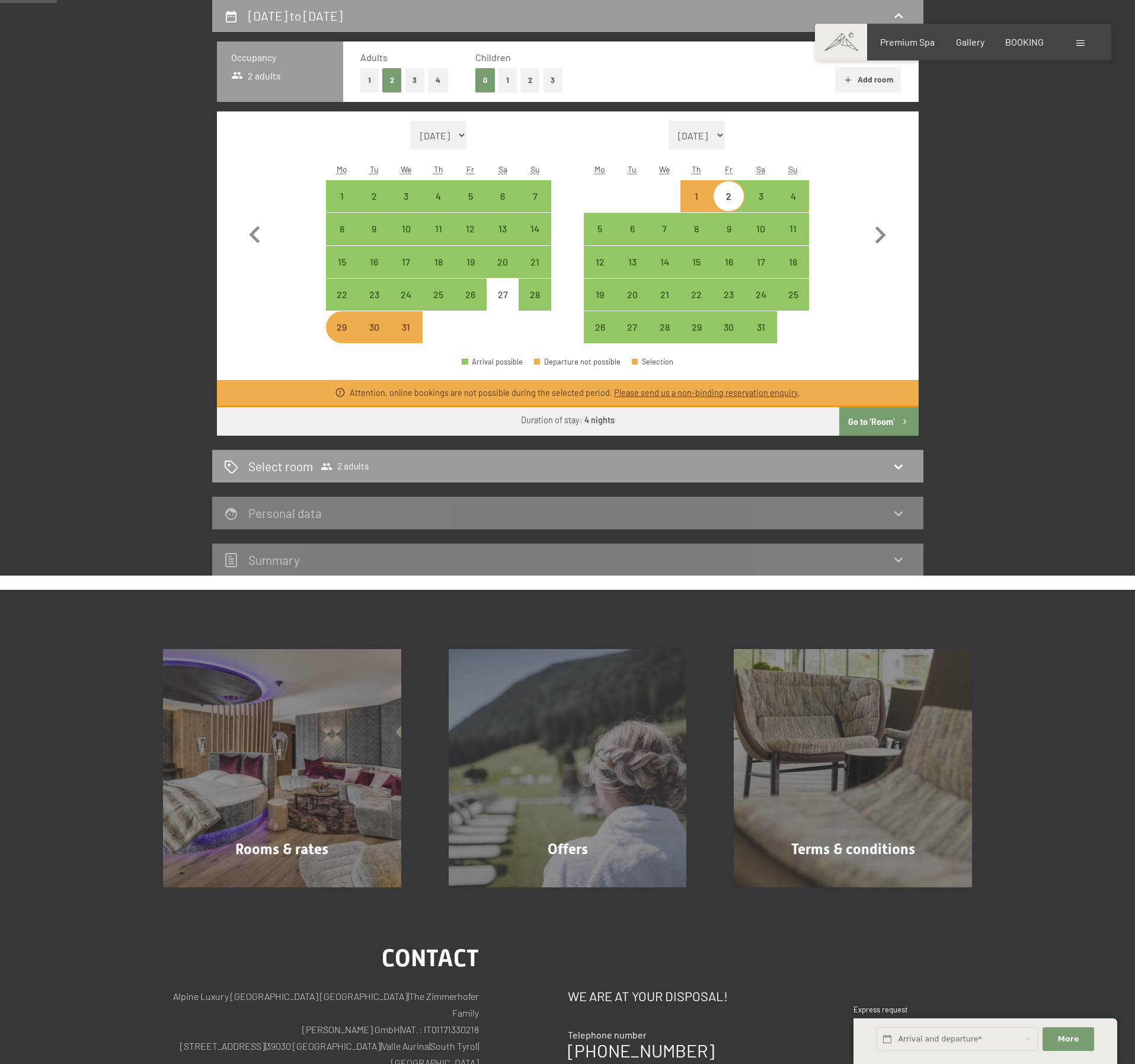
click at [858, 418] on button "Go to ‘Room’" at bounding box center [879, 422] width 79 height 28
select select "2025-12-01"
select select "2026-01-01"
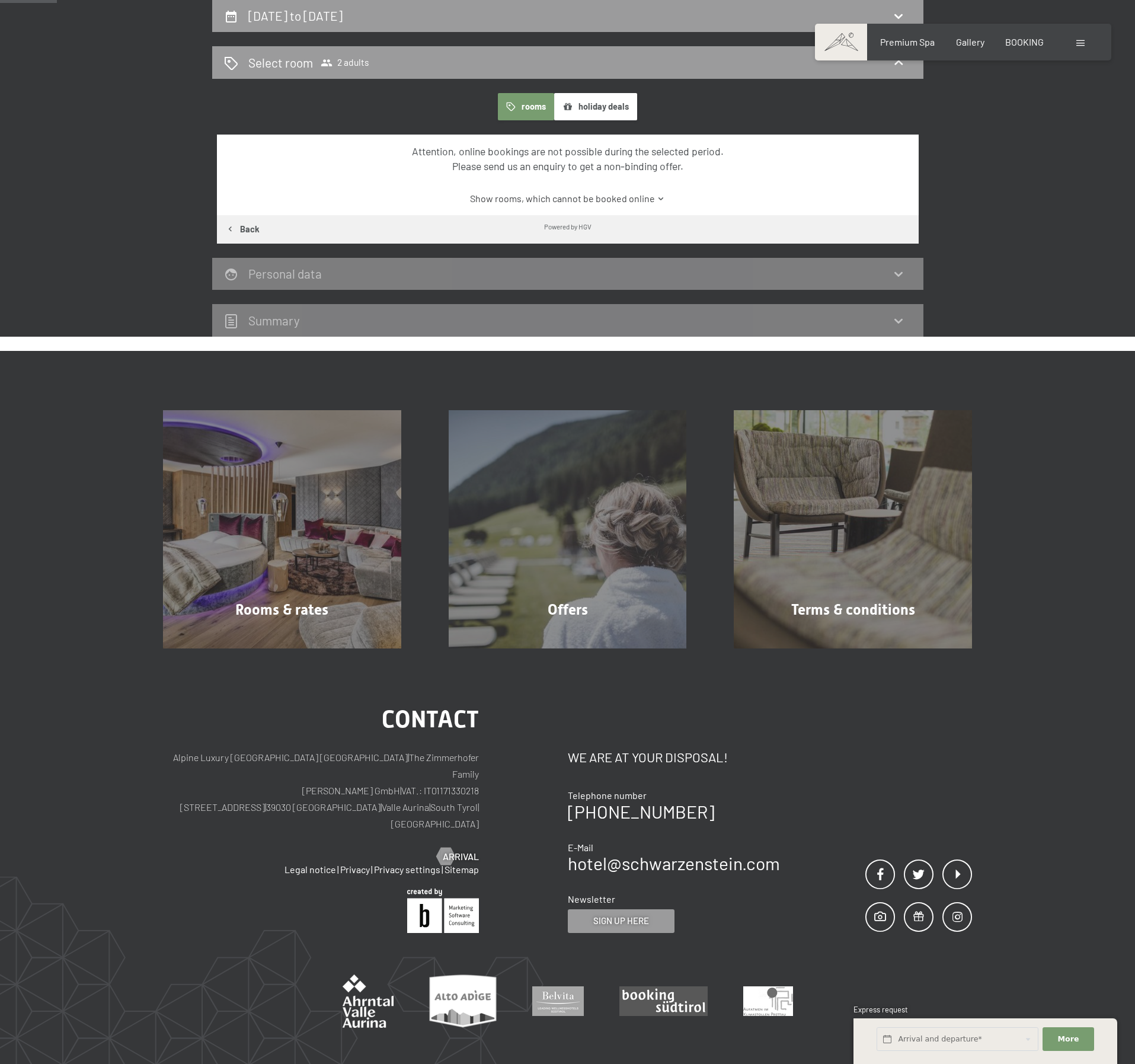
click at [654, 199] on link "Show rooms, which cannot be booked online" at bounding box center [568, 198] width 660 height 13
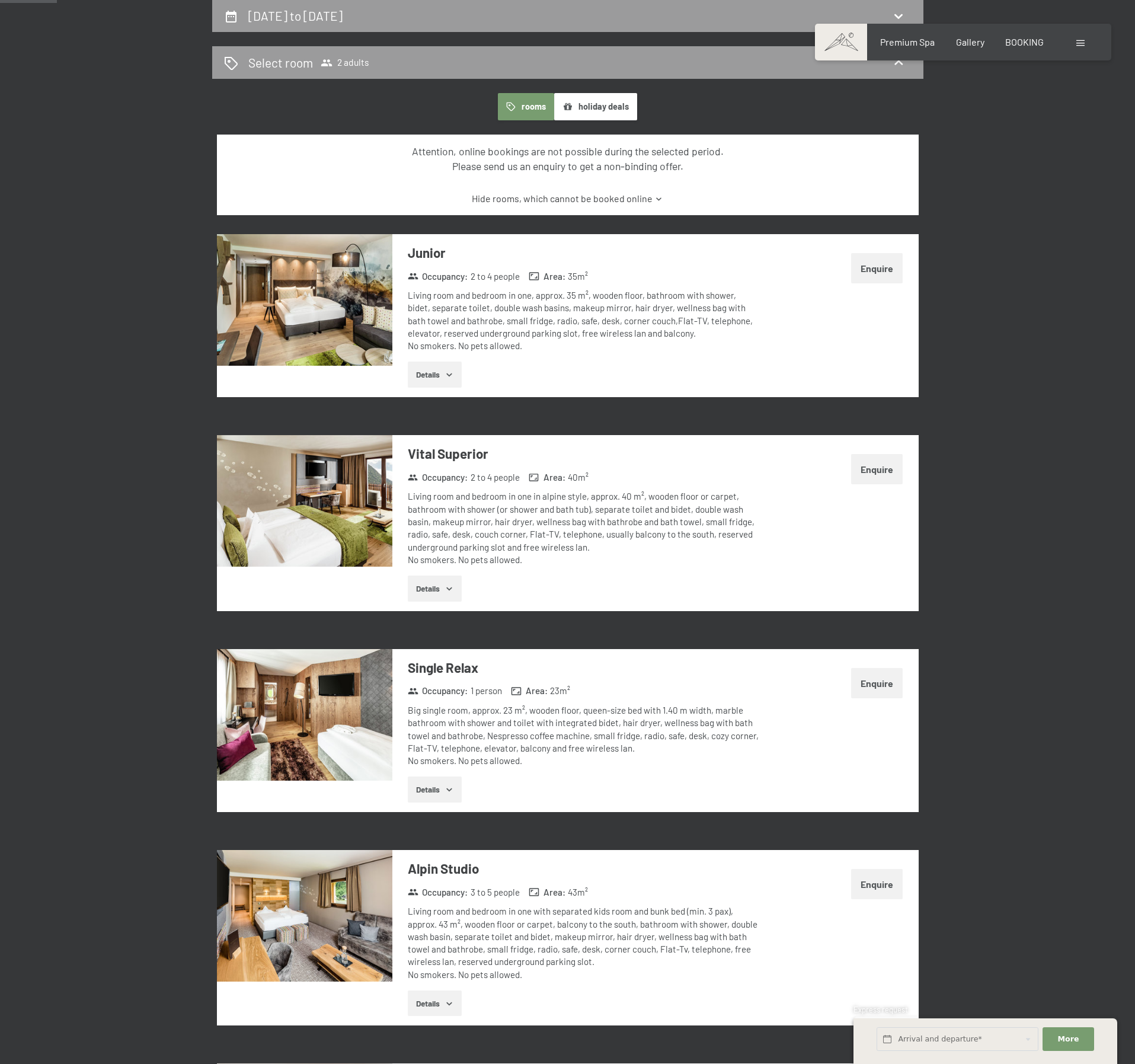
click at [655, 199] on icon at bounding box center [659, 199] width 9 height 9
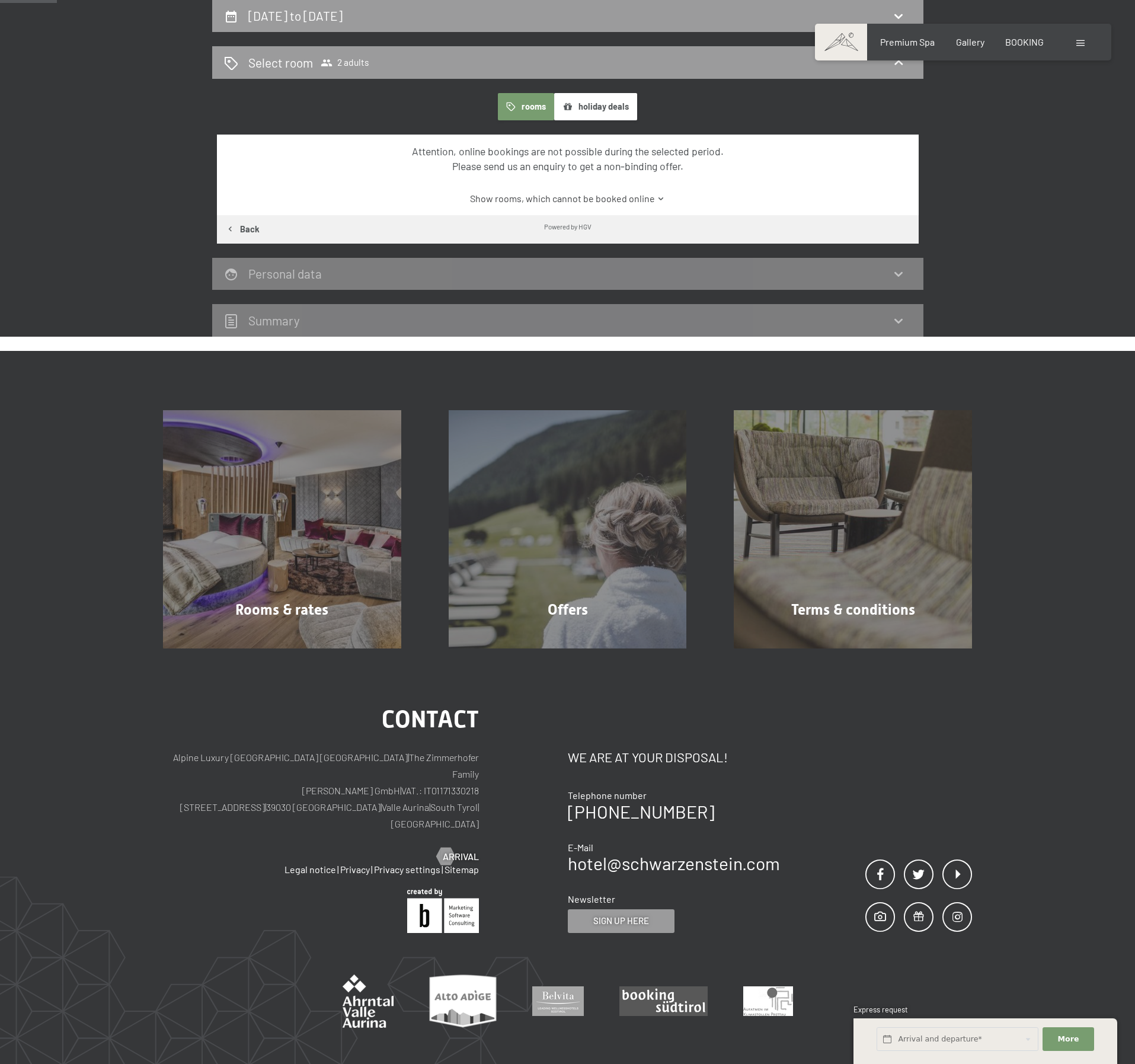
click at [531, 98] on button "rooms" at bounding box center [526, 106] width 56 height 27
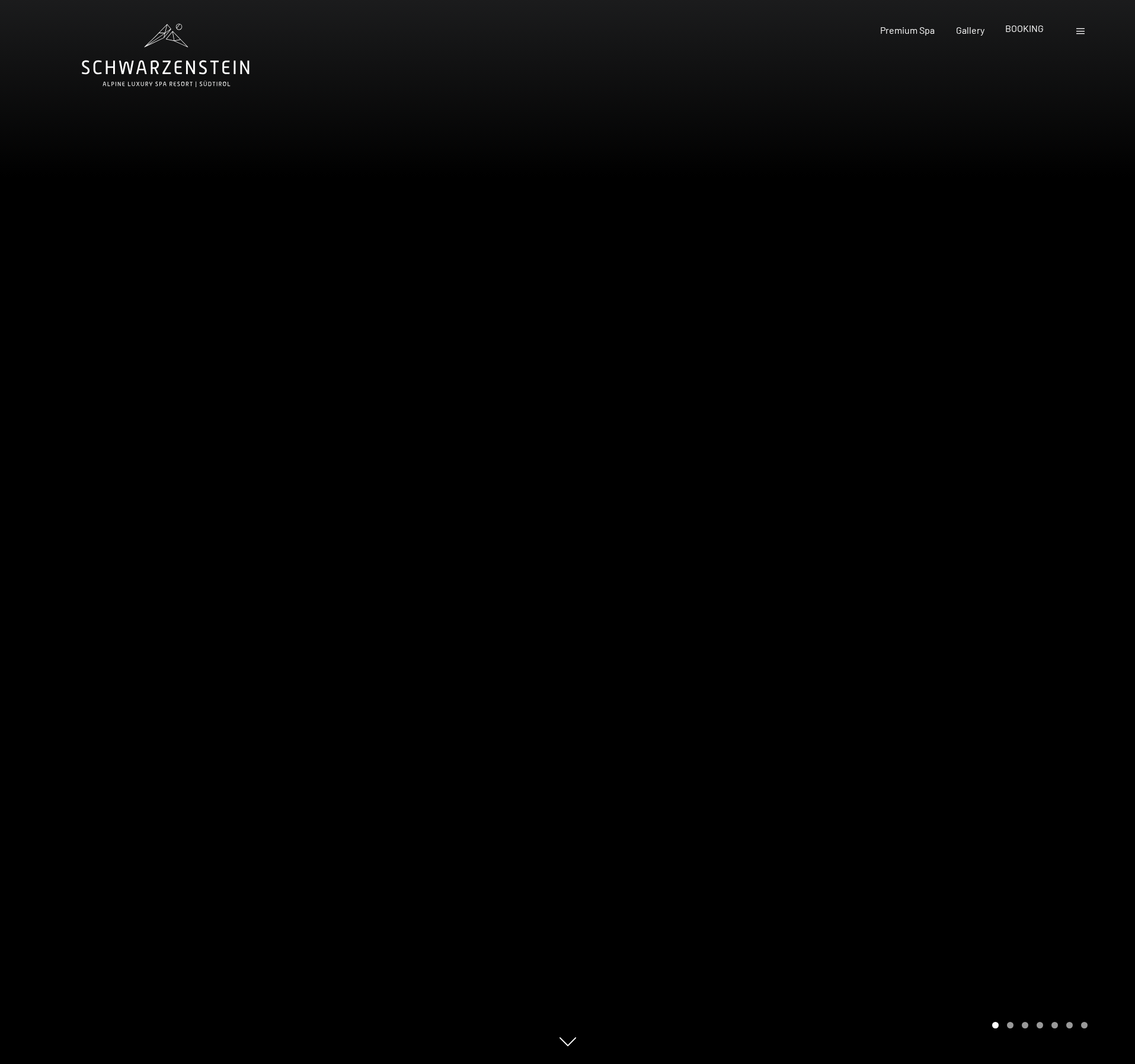
click at [1029, 35] on div "Premium Spa Gallery BOOKING" at bounding box center [951, 30] width 226 height 13
click at [1029, 26] on span "BOOKING" at bounding box center [1024, 28] width 39 height 11
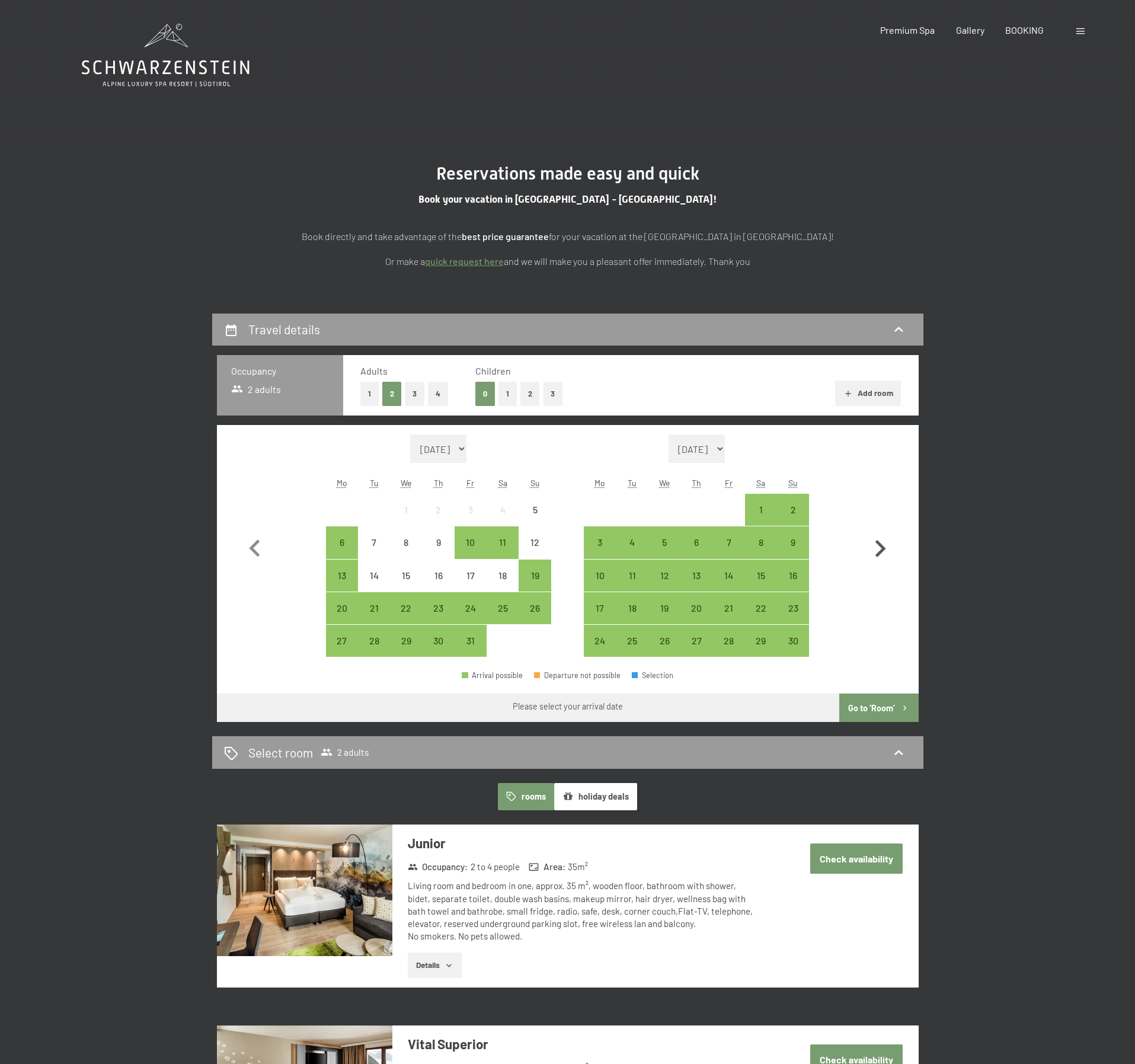
click at [882, 547] on icon "button" at bounding box center [881, 549] width 11 height 18
select select "2025-11-01"
select select "2025-12-01"
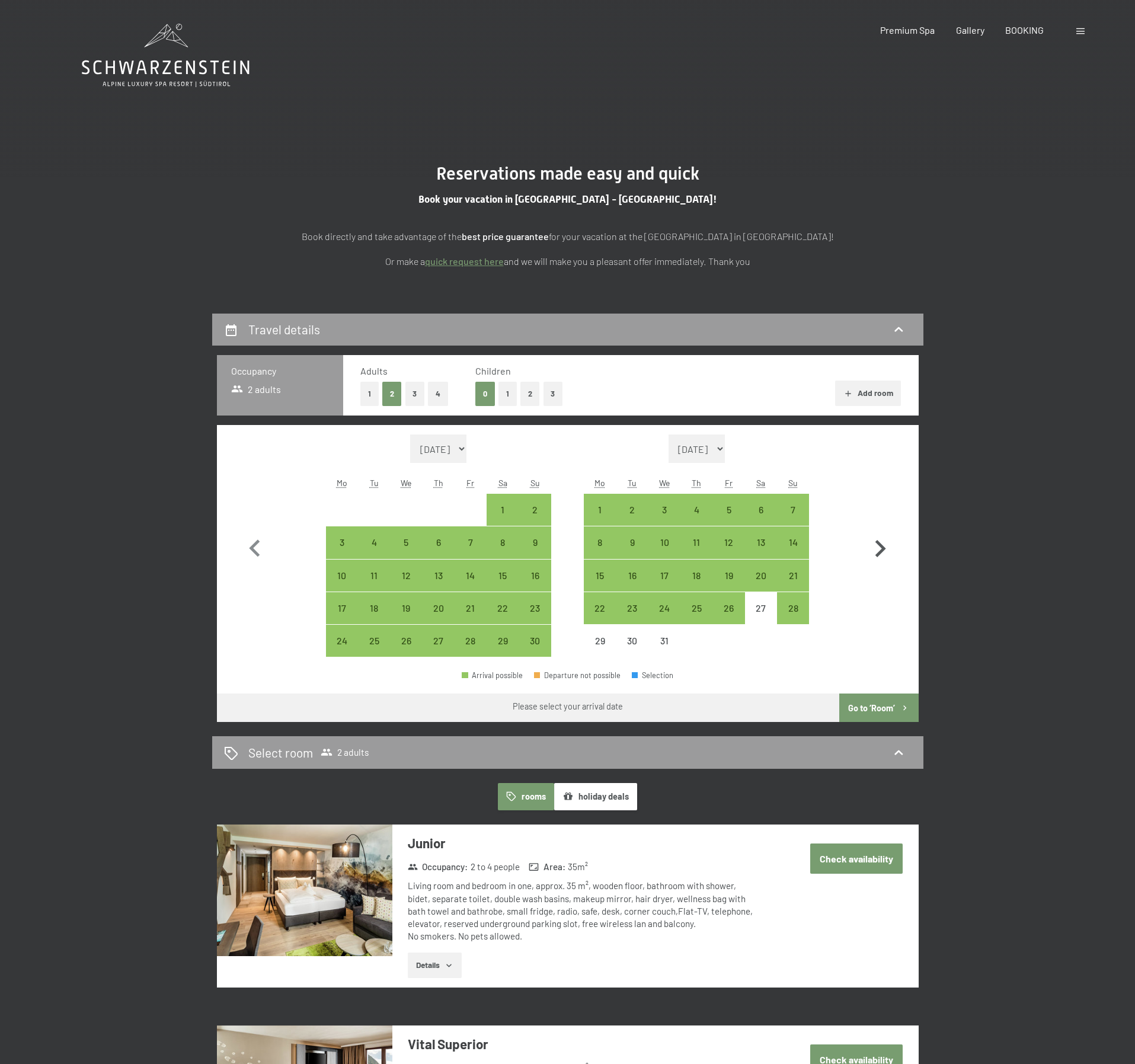
click at [882, 547] on icon "button" at bounding box center [881, 549] width 11 height 18
select select "2025-12-01"
select select "2026-01-01"
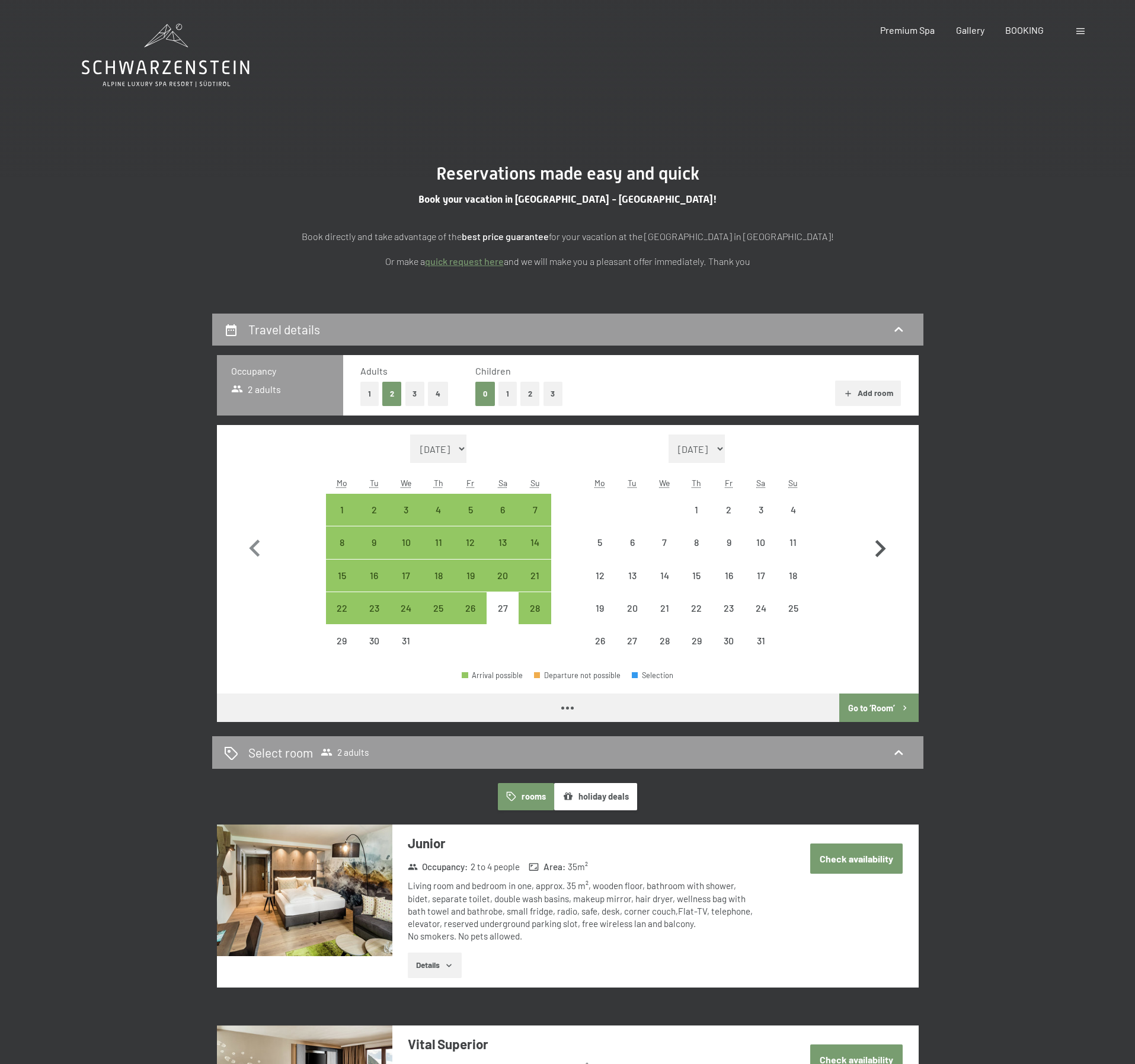
select select "2025-12-01"
select select "2026-01-01"
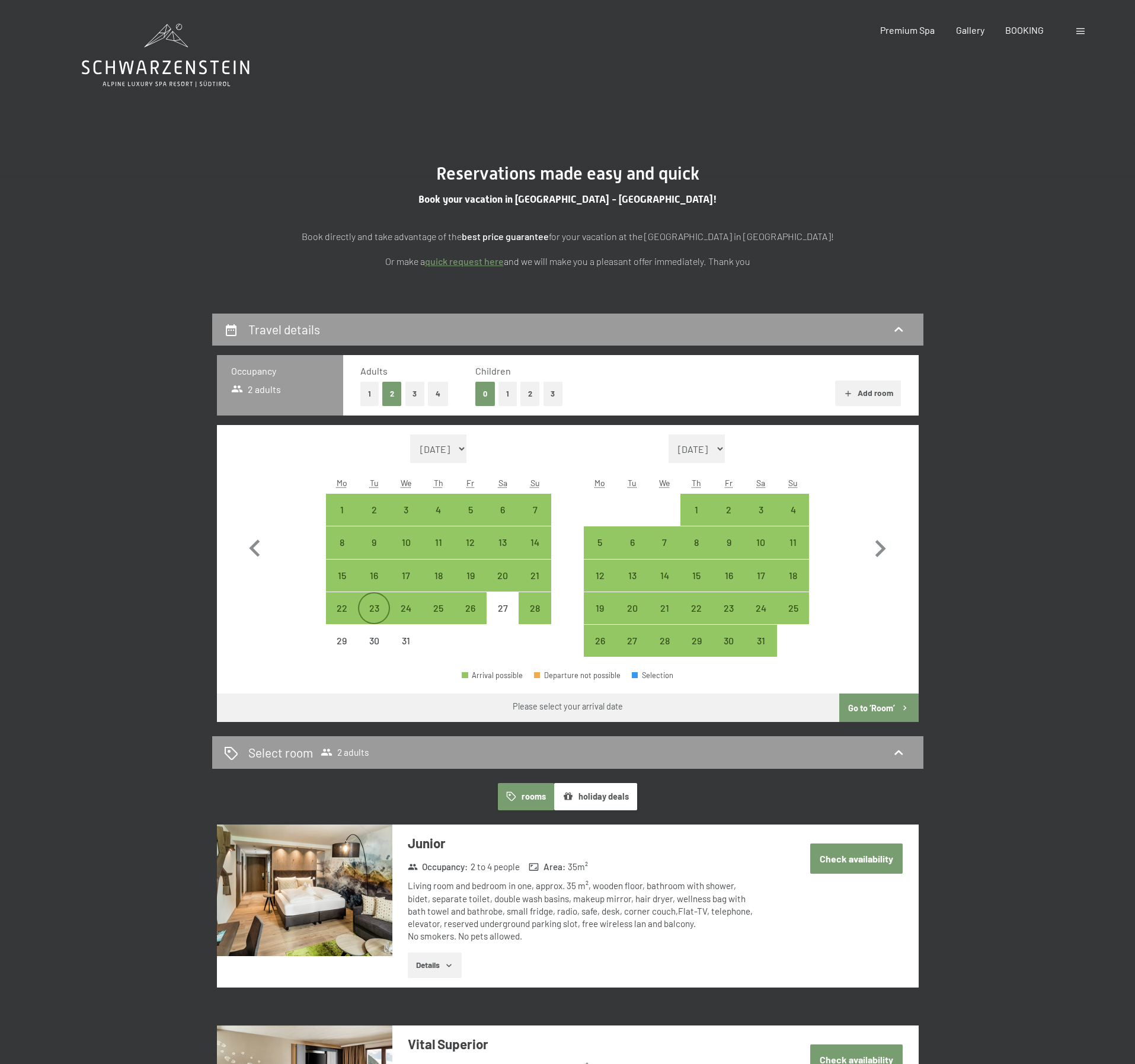
click at [375, 611] on div "23" at bounding box center [374, 619] width 30 height 30
select select "2025-12-01"
select select "2026-01-01"
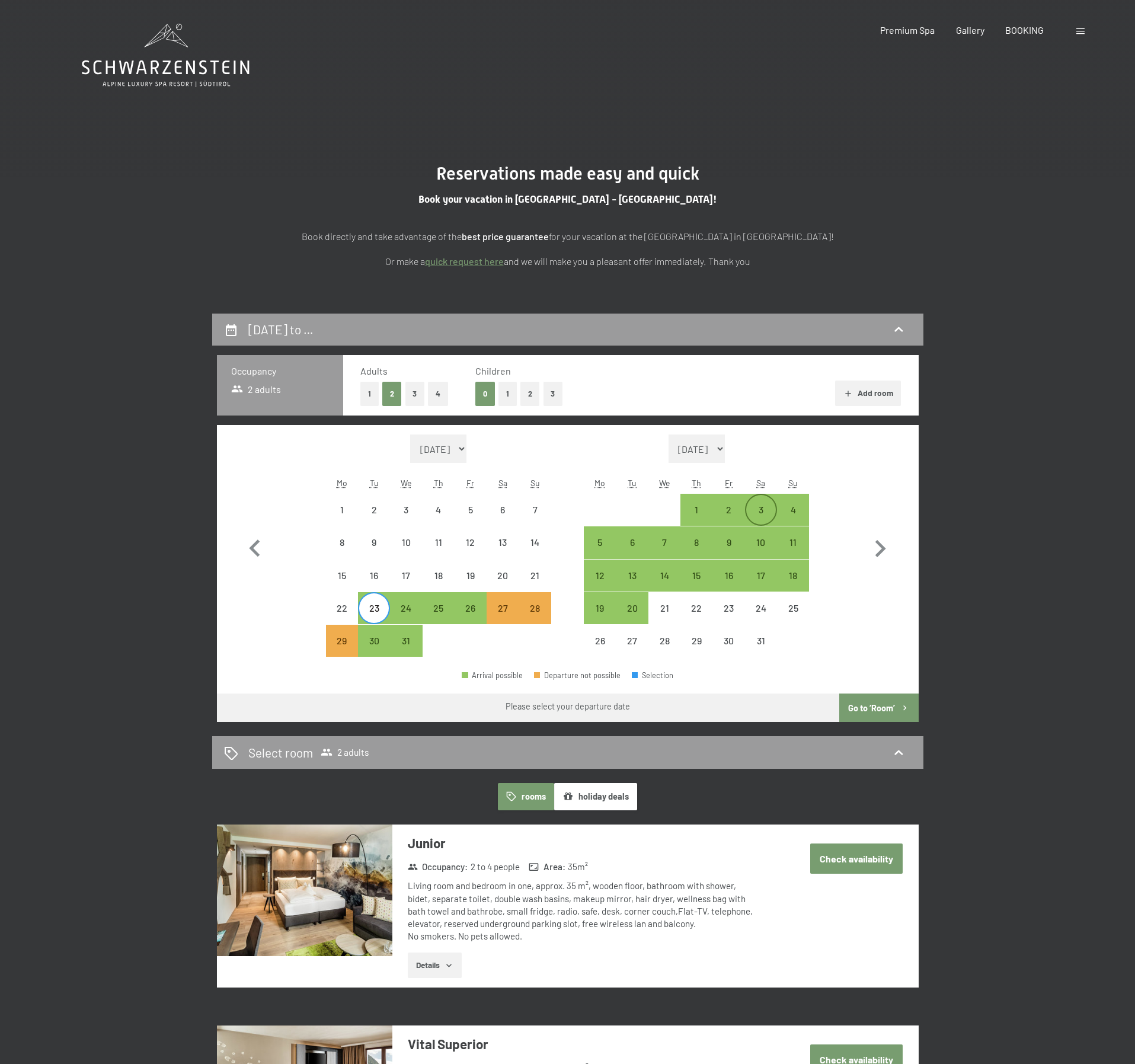
click at [761, 502] on div "3" at bounding box center [761, 510] width 30 height 30
select select "2025-12-01"
select select "2026-01-01"
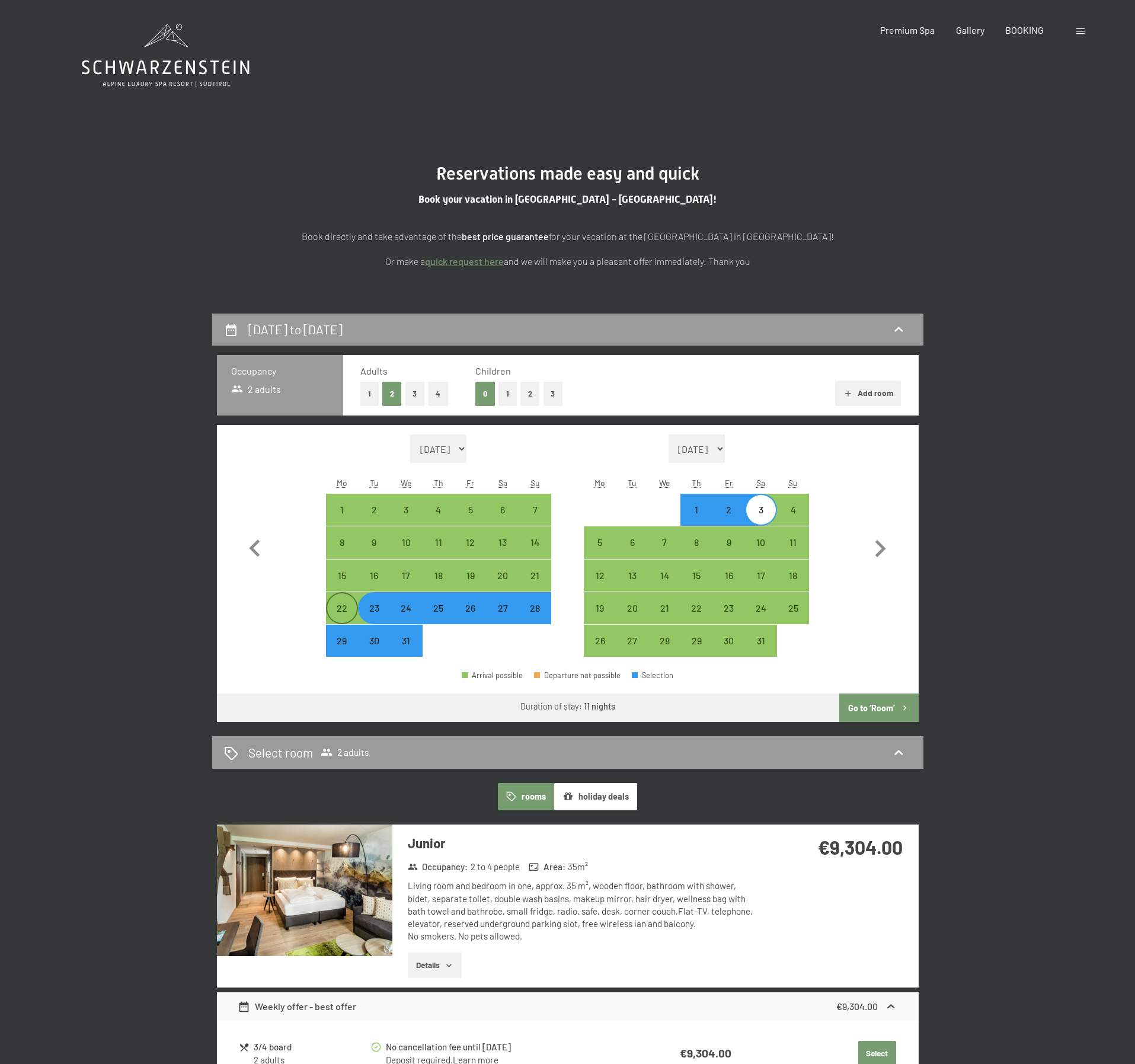
click at [333, 612] on div "22" at bounding box center [342, 619] width 30 height 30
select select "2025-12-01"
select select "2026-01-01"
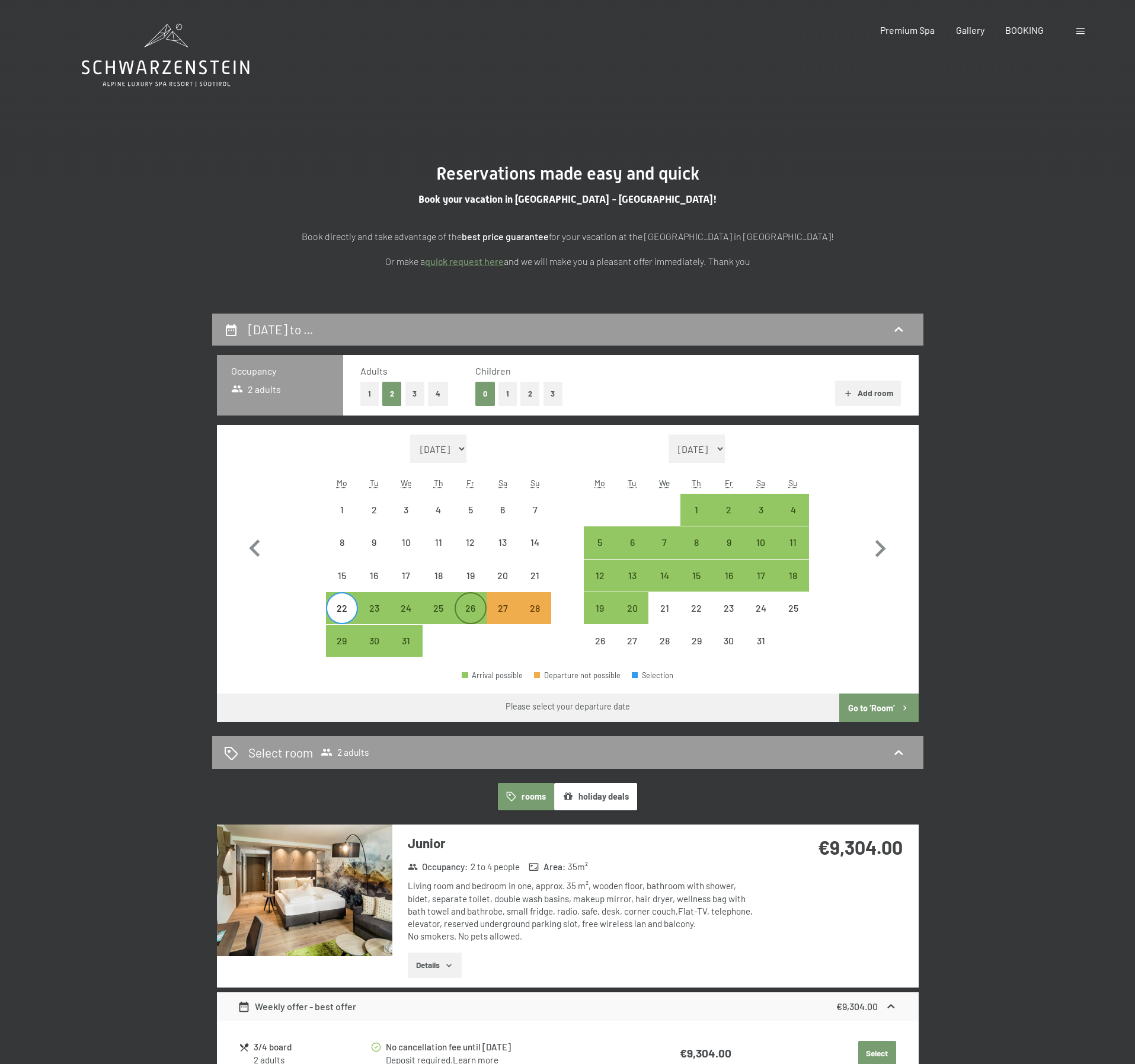
click at [464, 609] on div "26" at bounding box center [471, 619] width 30 height 30
select select "2025-12-01"
select select "2026-01-01"
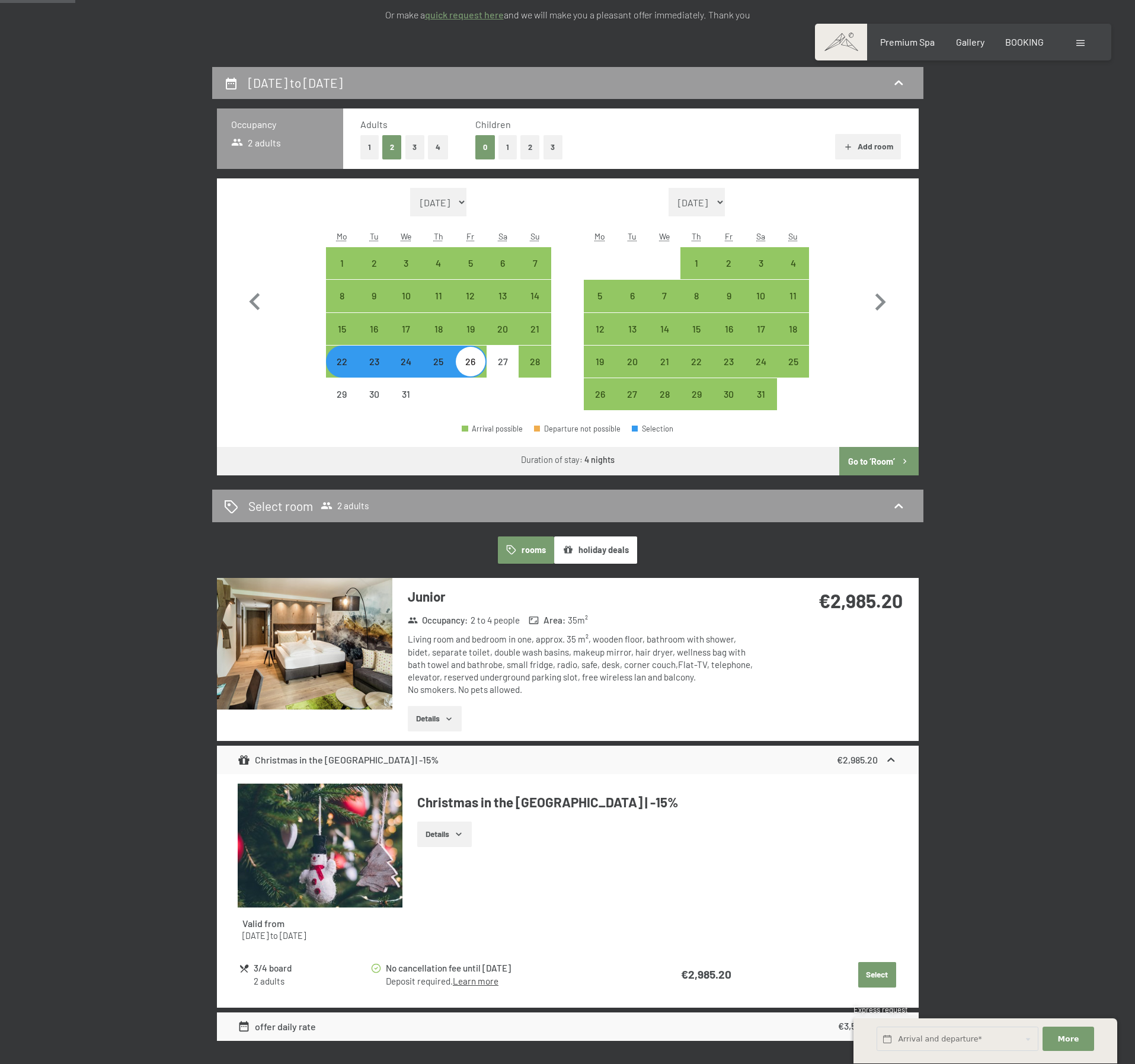
scroll to position [297, 0]
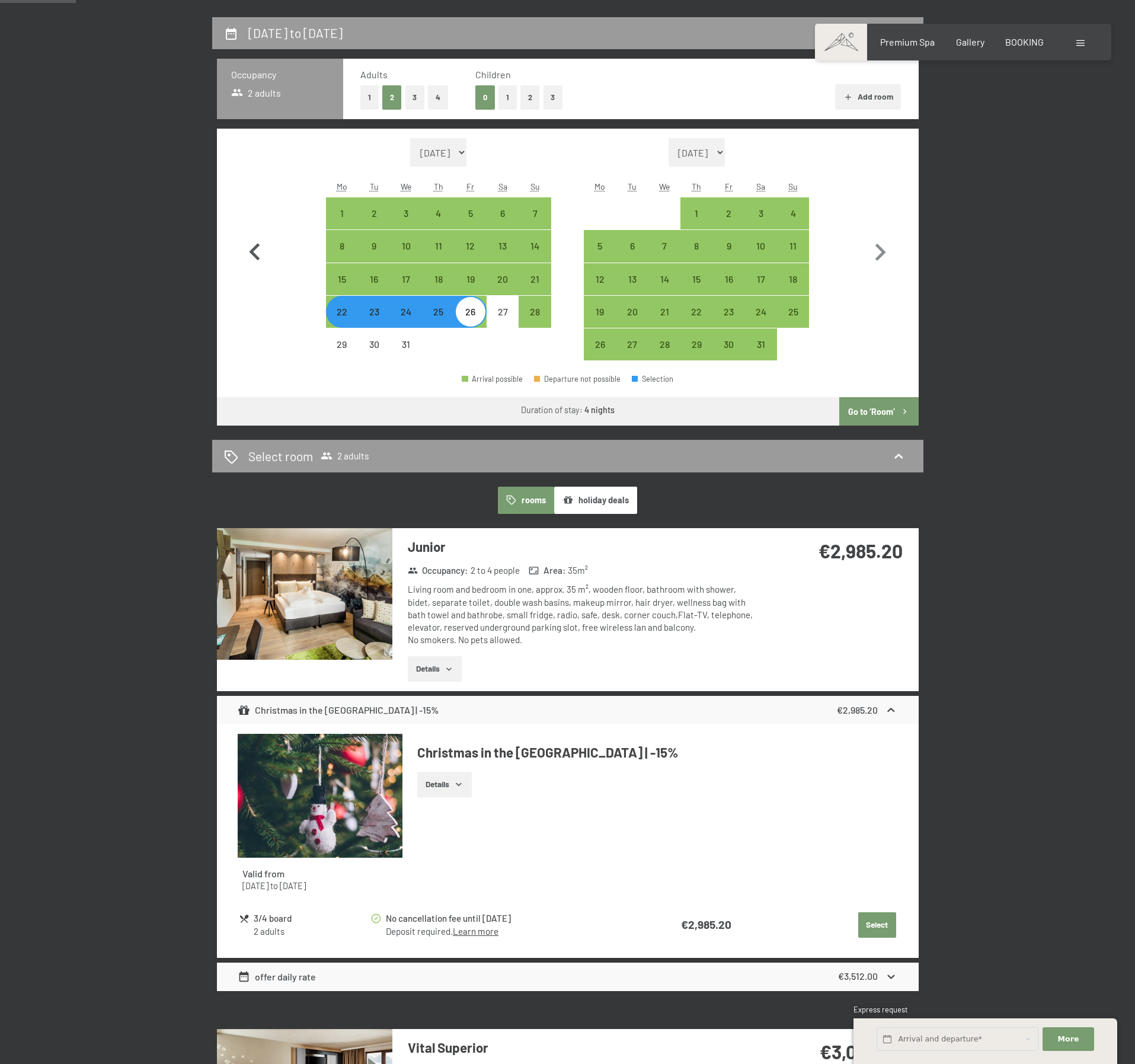
click at [260, 250] on icon "button" at bounding box center [254, 252] width 34 height 34
select select "2025-11-01"
select select "2025-12-01"
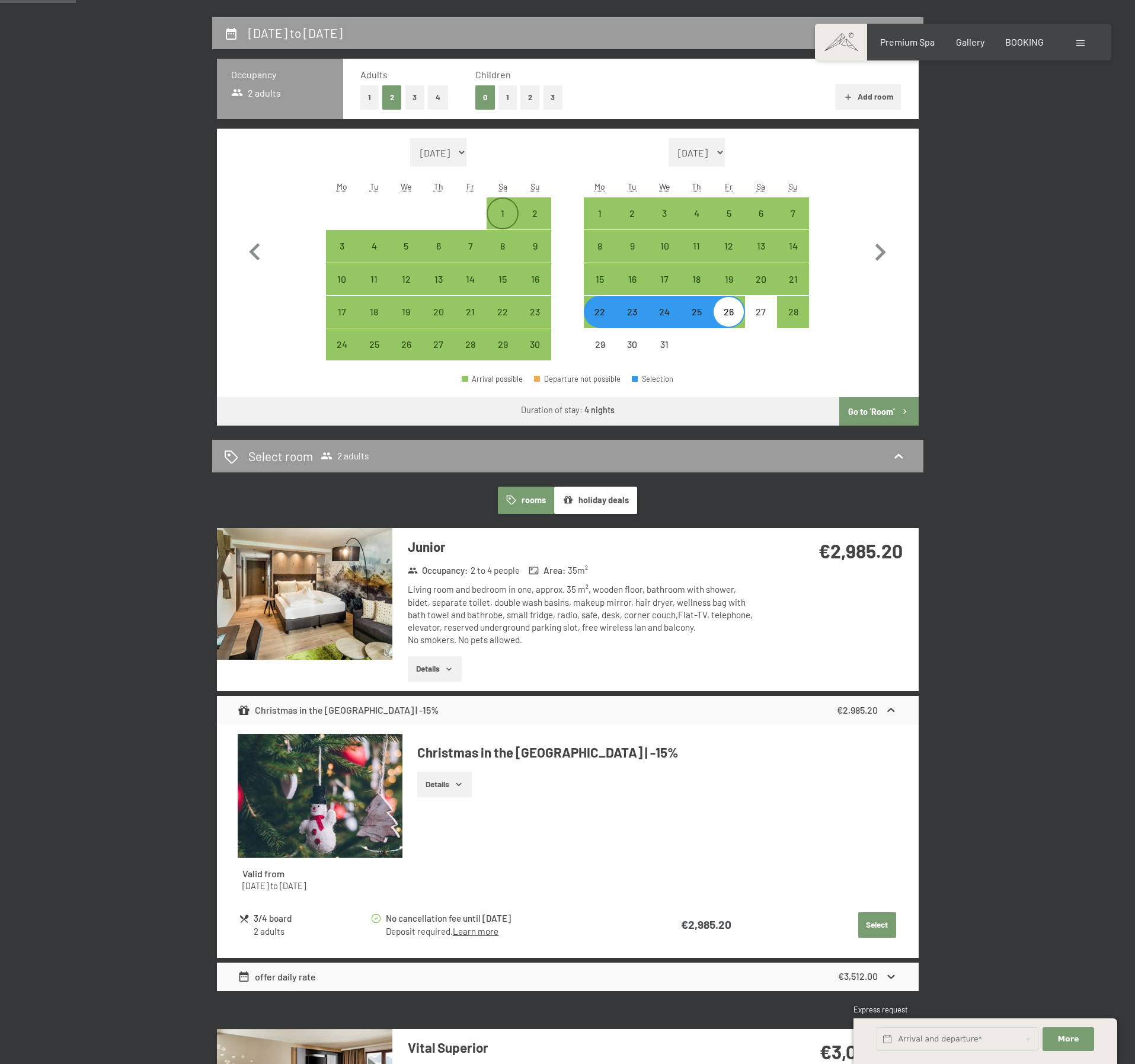
click at [505, 217] on div "1" at bounding box center [502, 224] width 30 height 30
select select "2025-11-01"
select select "2025-12-01"
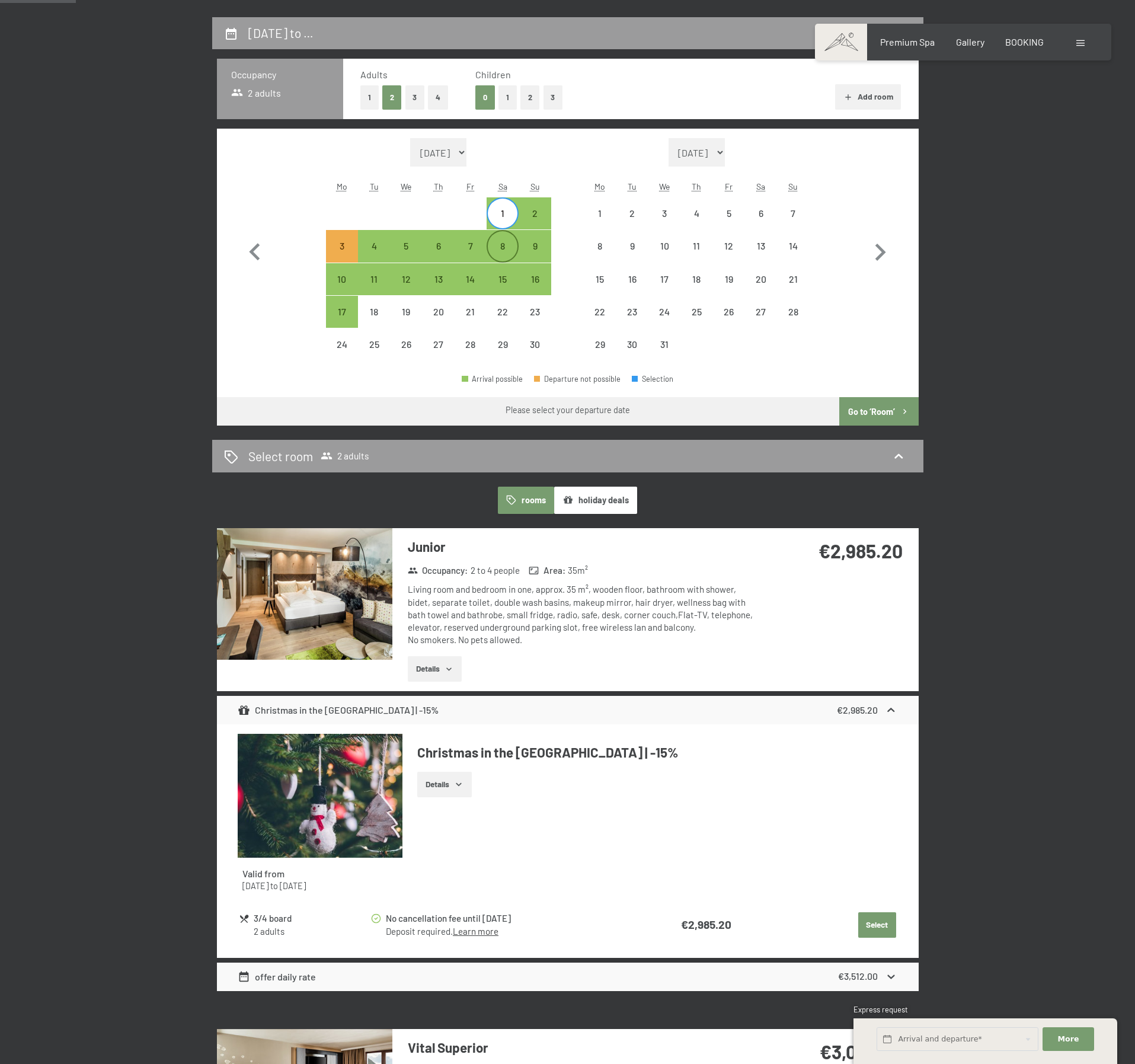
click at [506, 246] on div "8" at bounding box center [502, 256] width 30 height 30
select select "2025-11-01"
select select "2025-12-01"
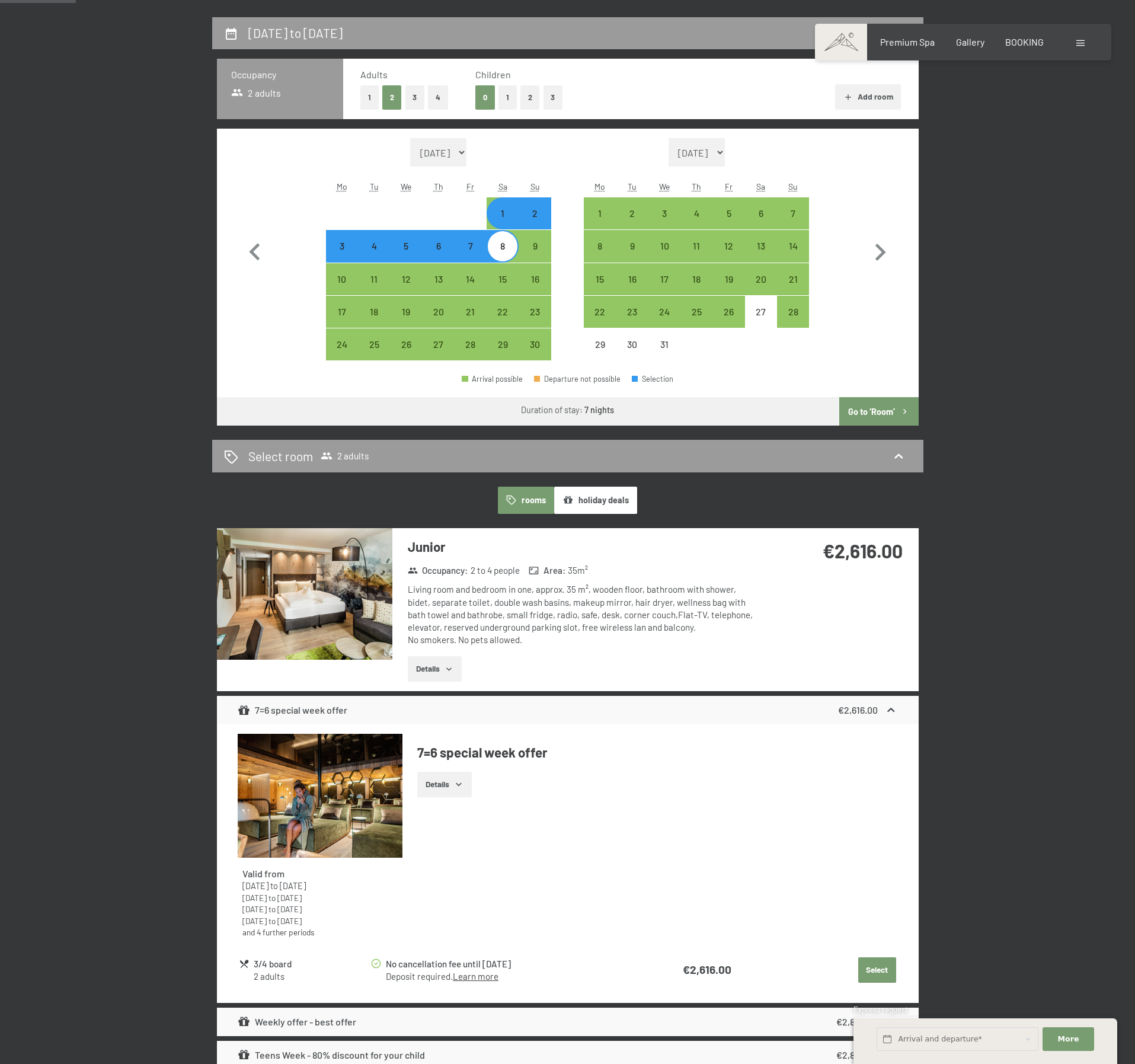
click at [872, 409] on button "Go to ‘Room’" at bounding box center [879, 411] width 79 height 28
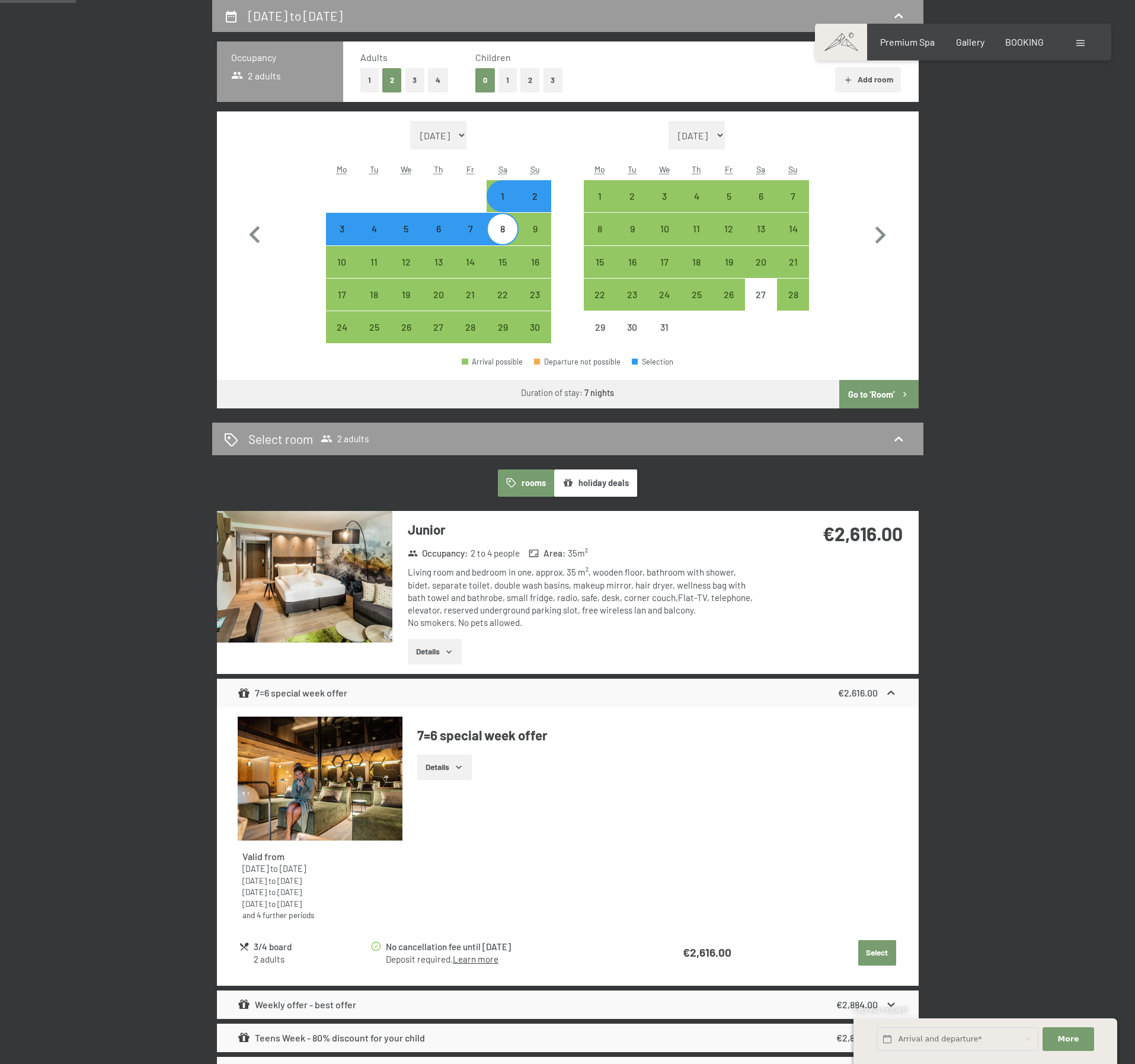
select select "2025-11-01"
select select "2025-12-01"
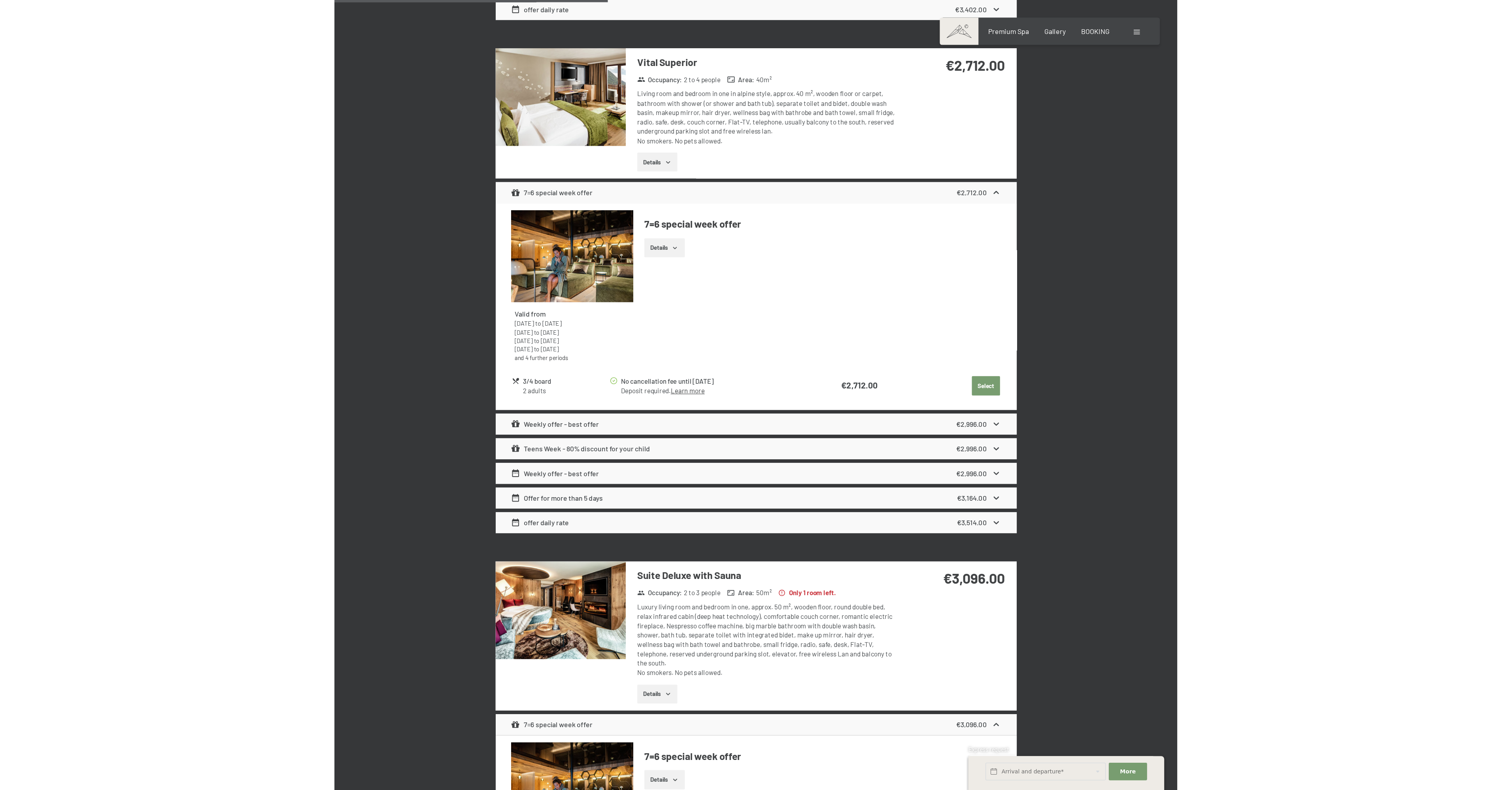
scroll to position [711, 0]
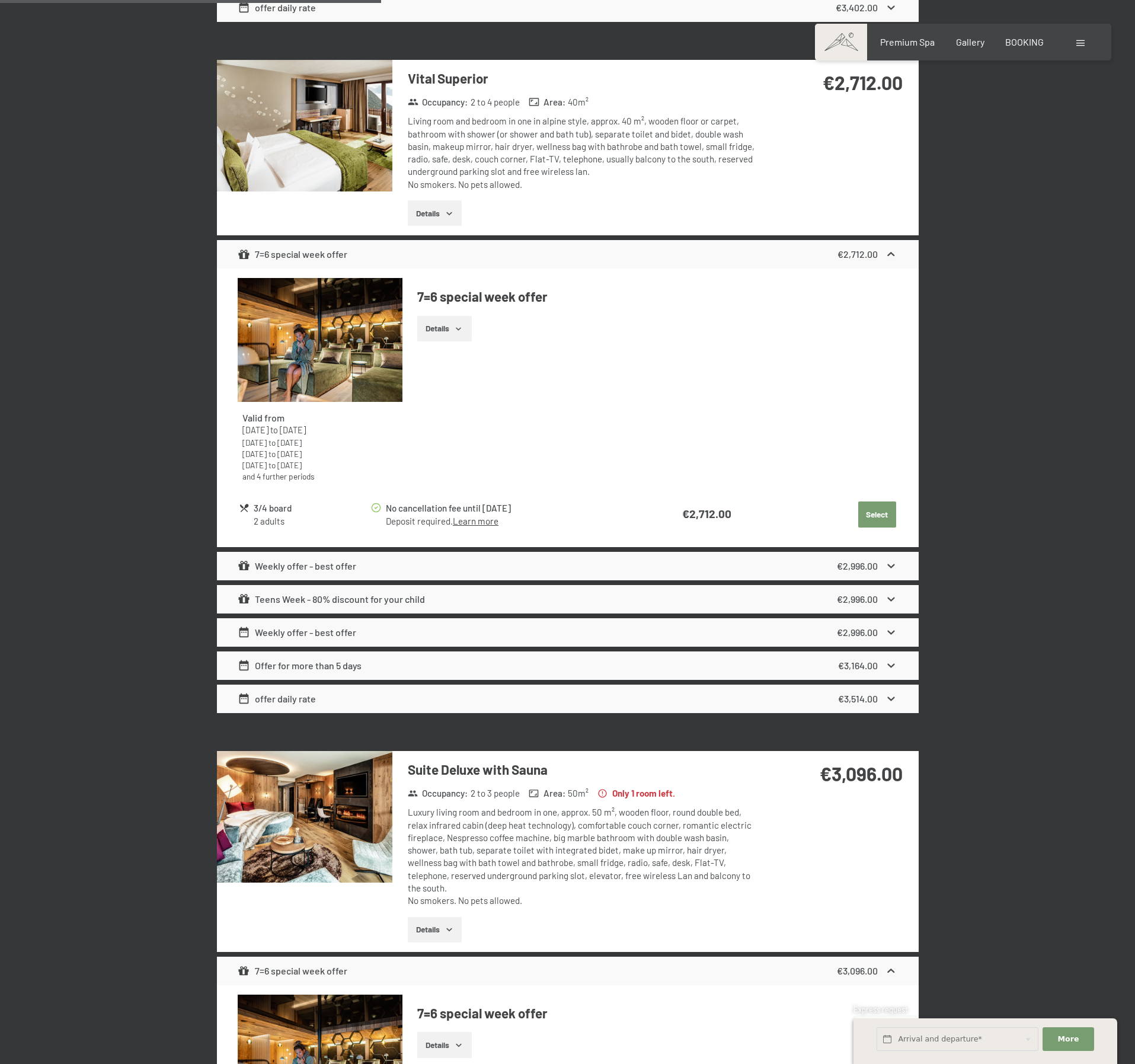
click at [324, 802] on img at bounding box center [304, 817] width 175 height 132
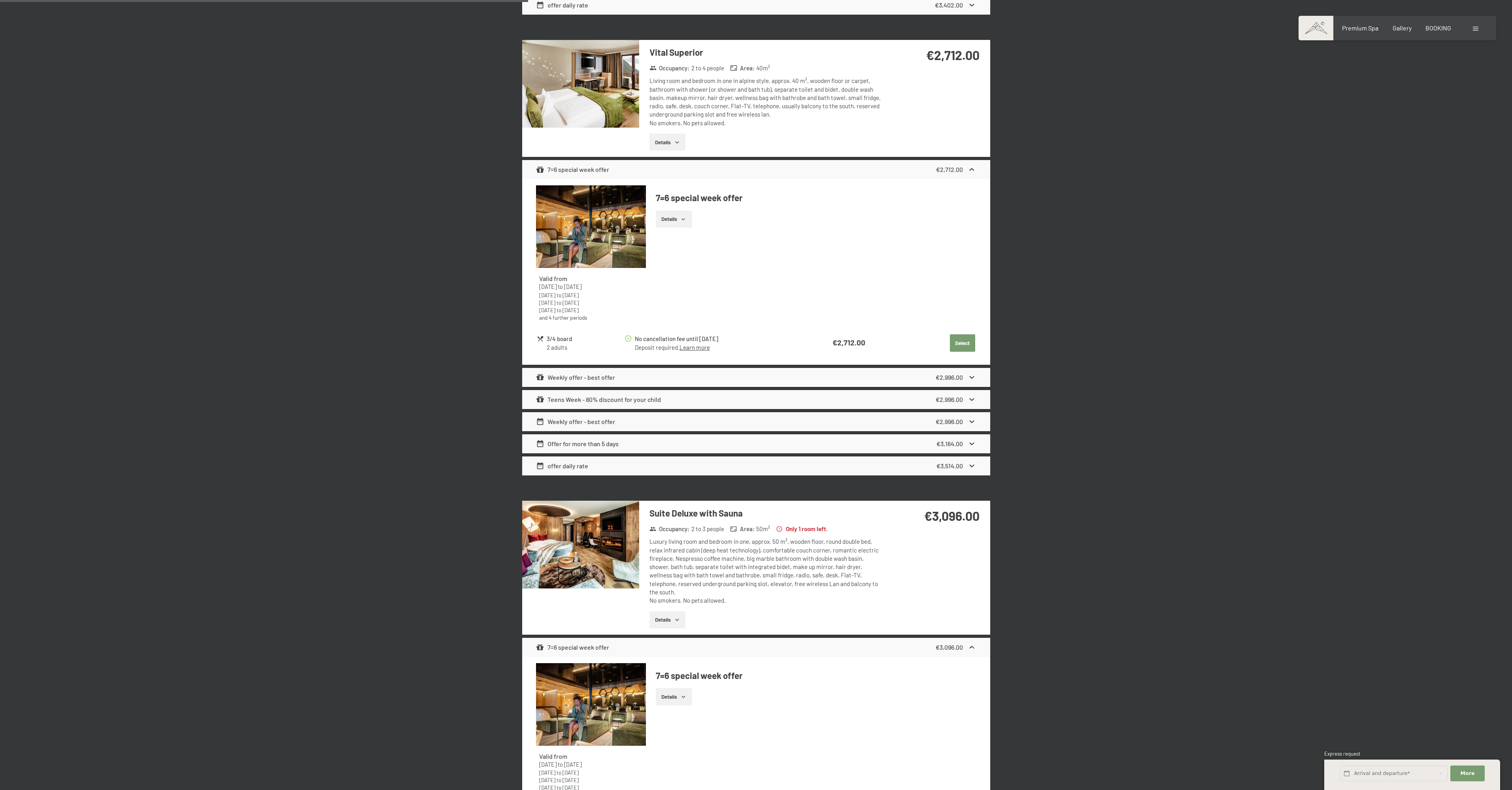
click at [0, 0] on img at bounding box center [0, 0] width 0 height 0
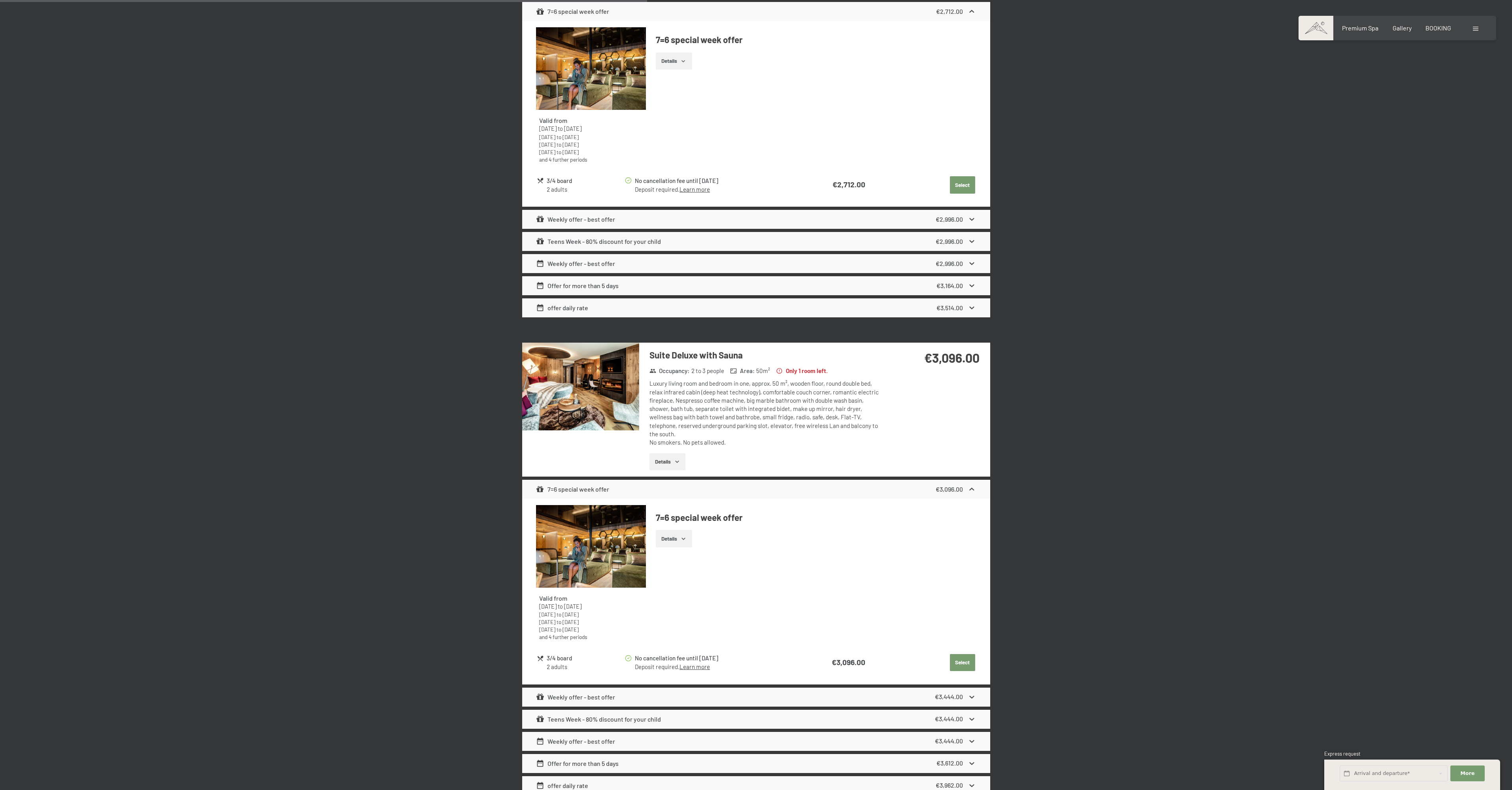
scroll to position [909, 0]
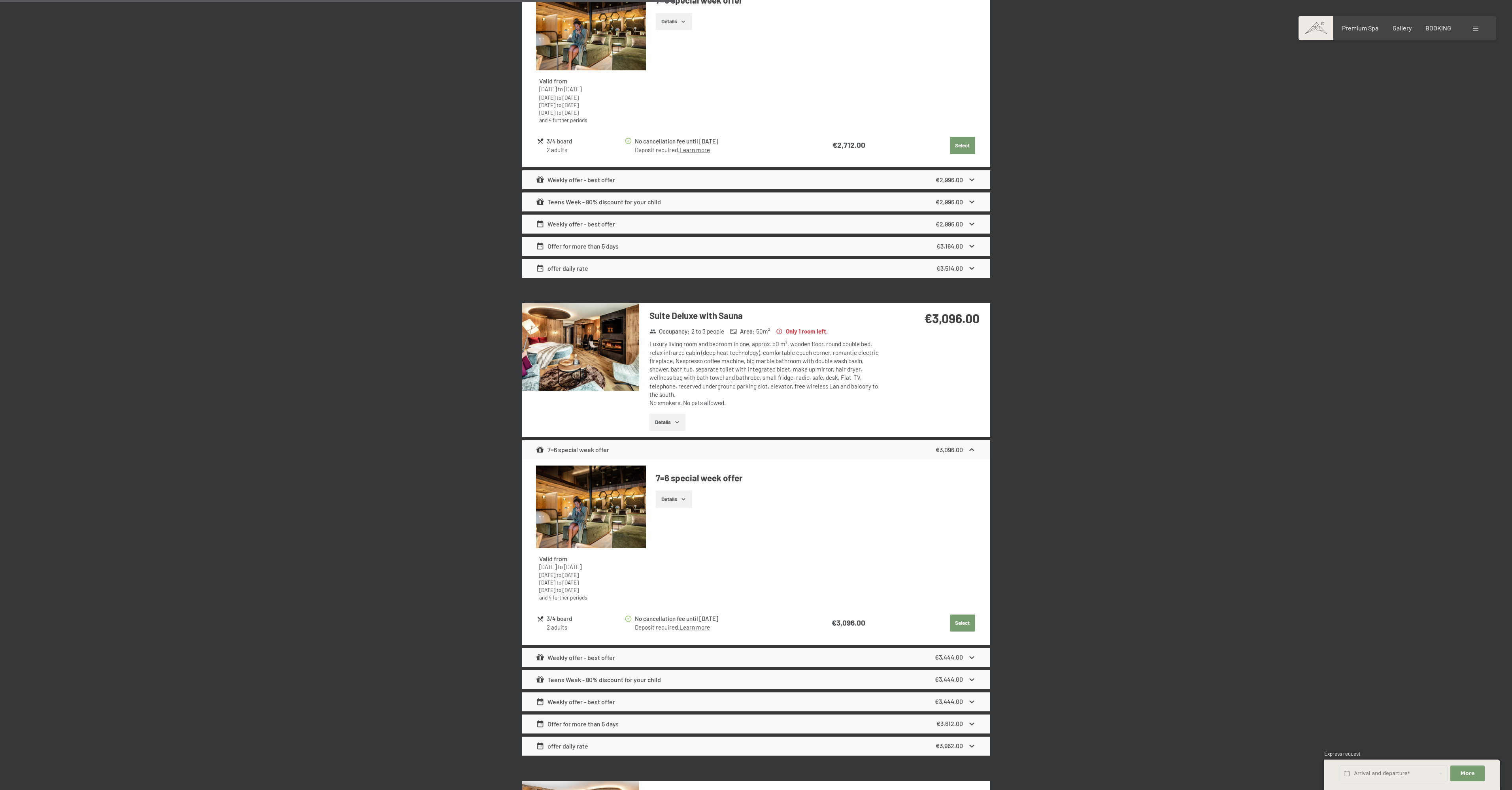
click at [583, 496] on img at bounding box center [590, 507] width 110 height 83
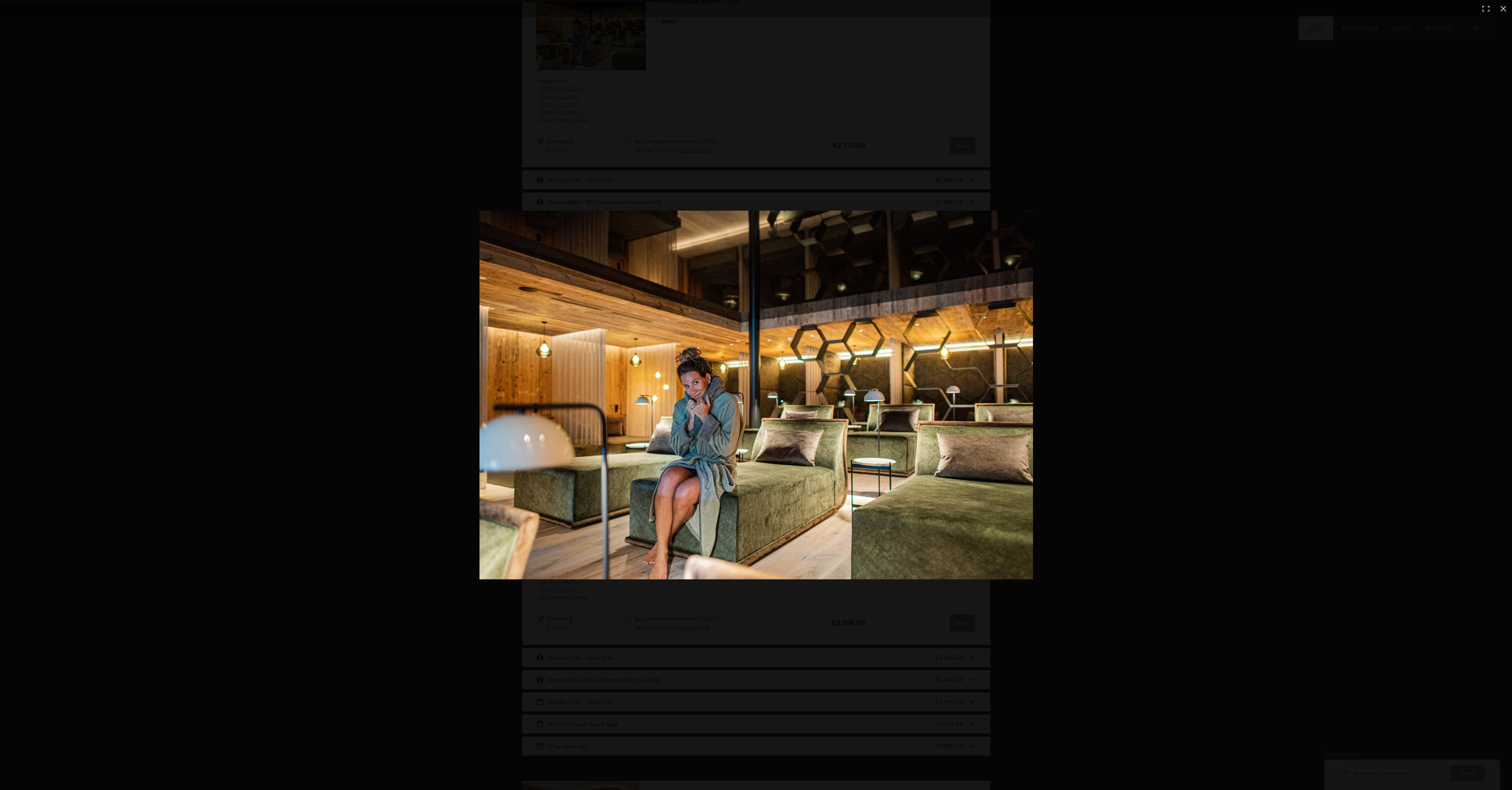
click at [757, 393] on img at bounding box center [756, 395] width 554 height 369
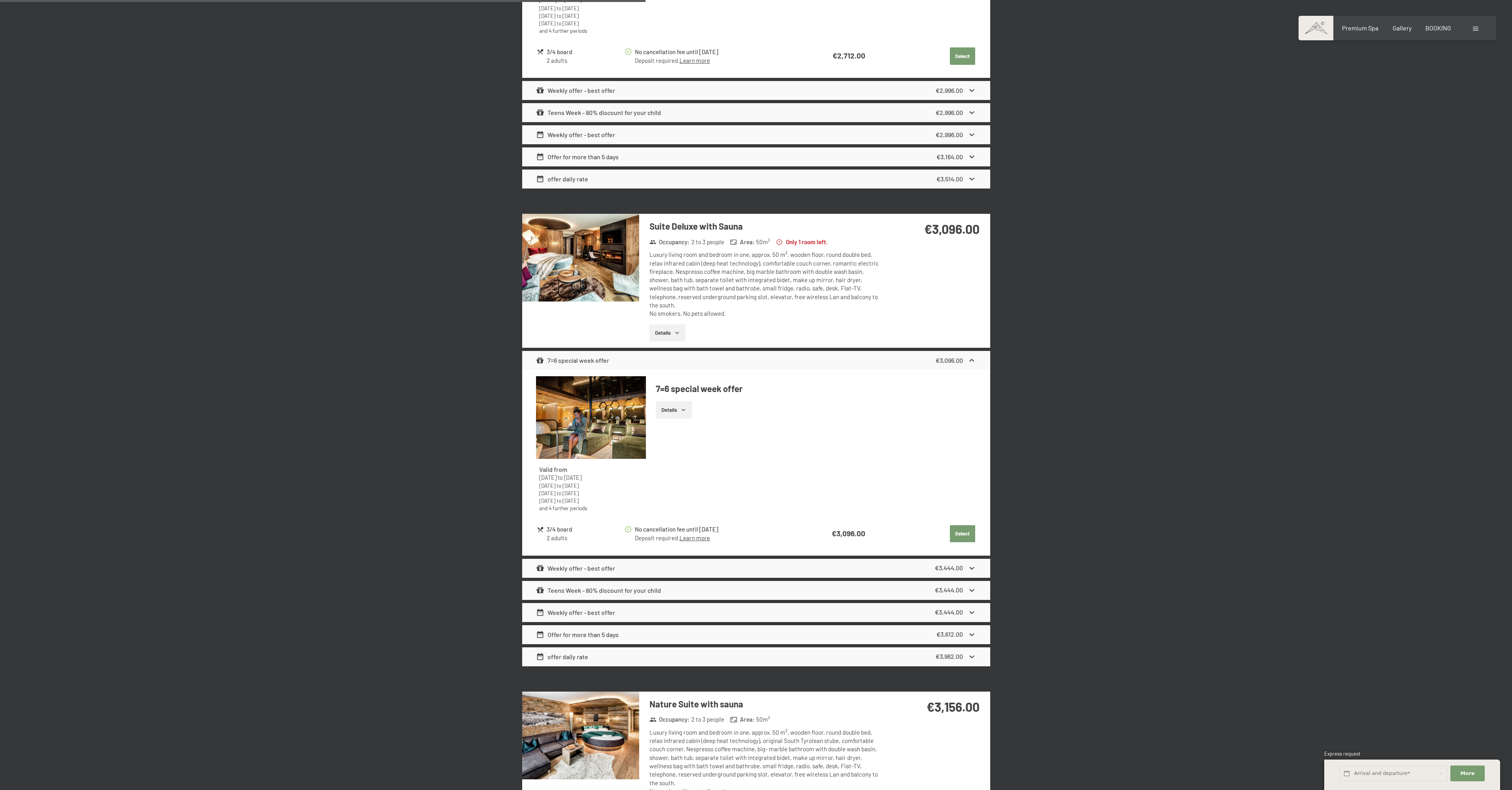
scroll to position [870, 0]
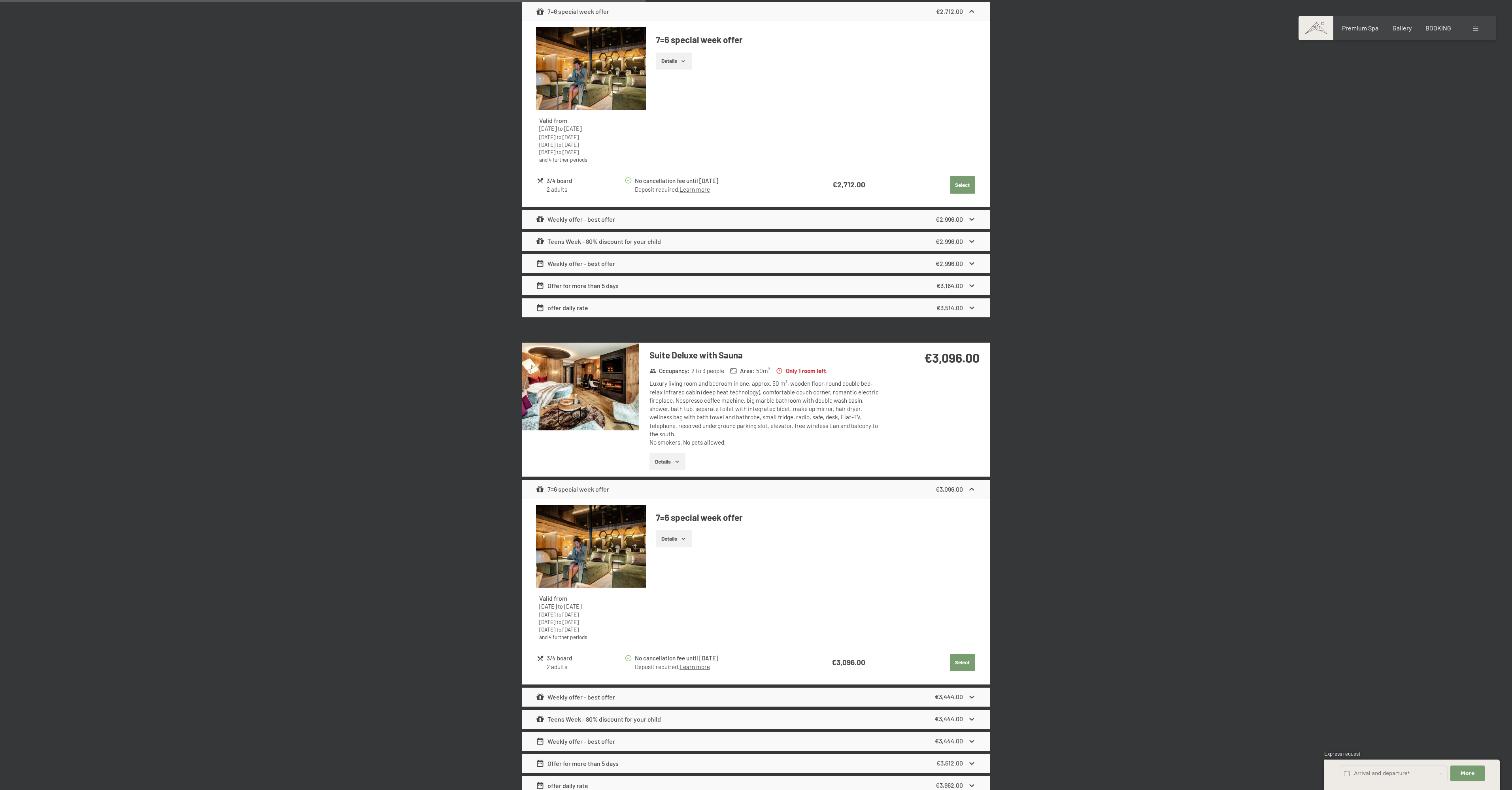
click at [567, 374] on img at bounding box center [580, 387] width 117 height 88
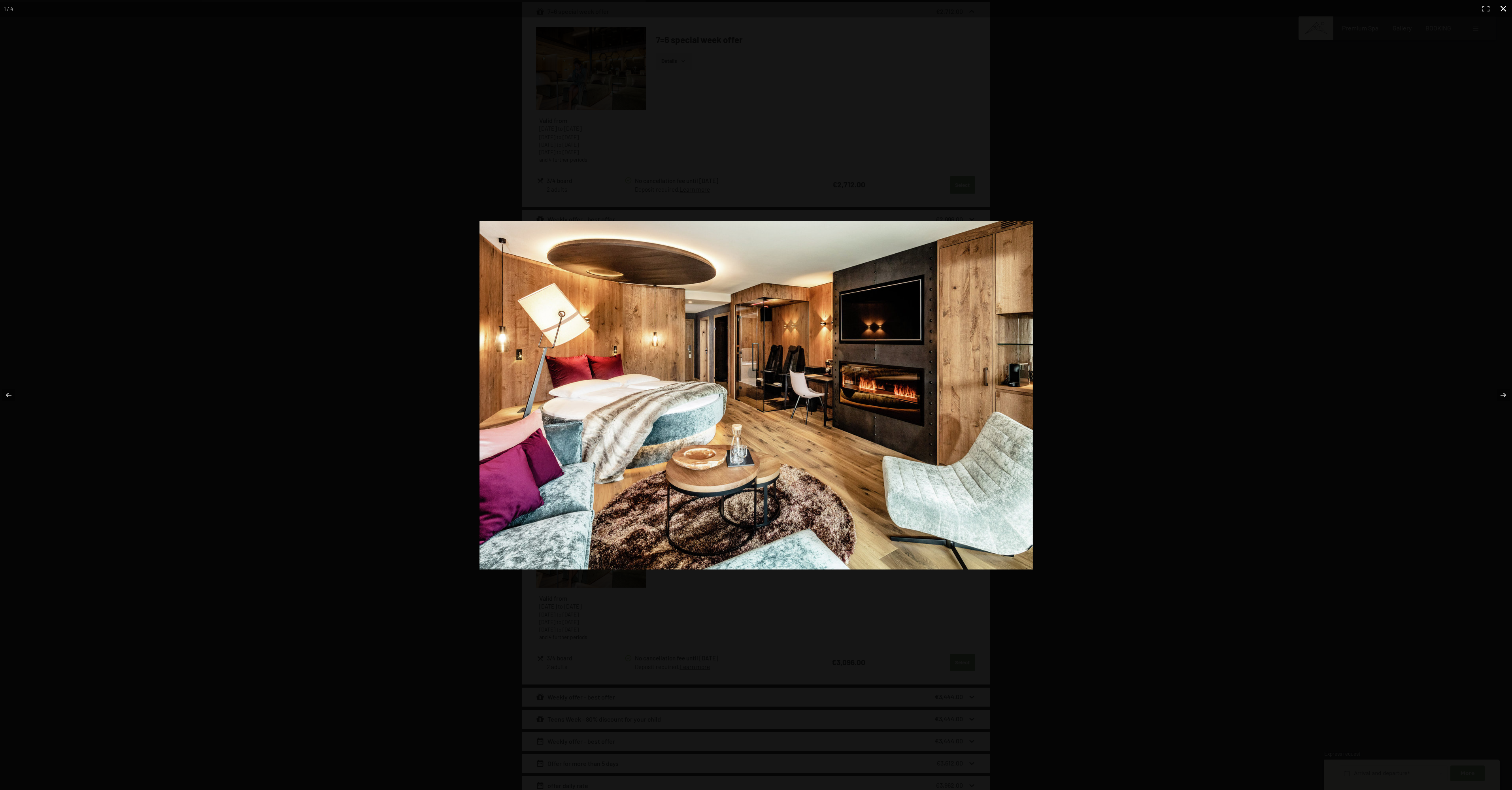
click at [757, 6] on button "button" at bounding box center [1503, 9] width 18 height 18
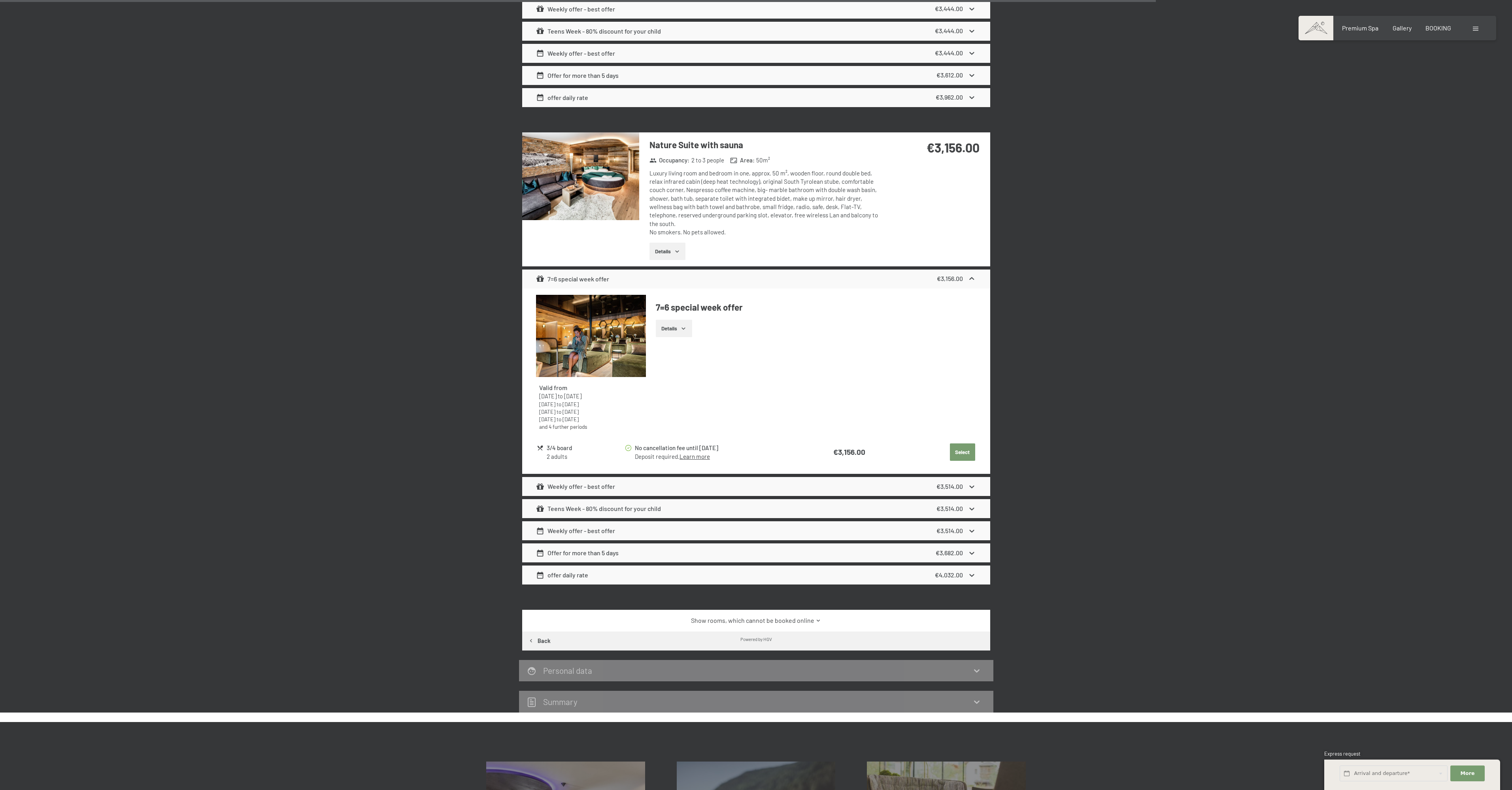
scroll to position [1660, 0]
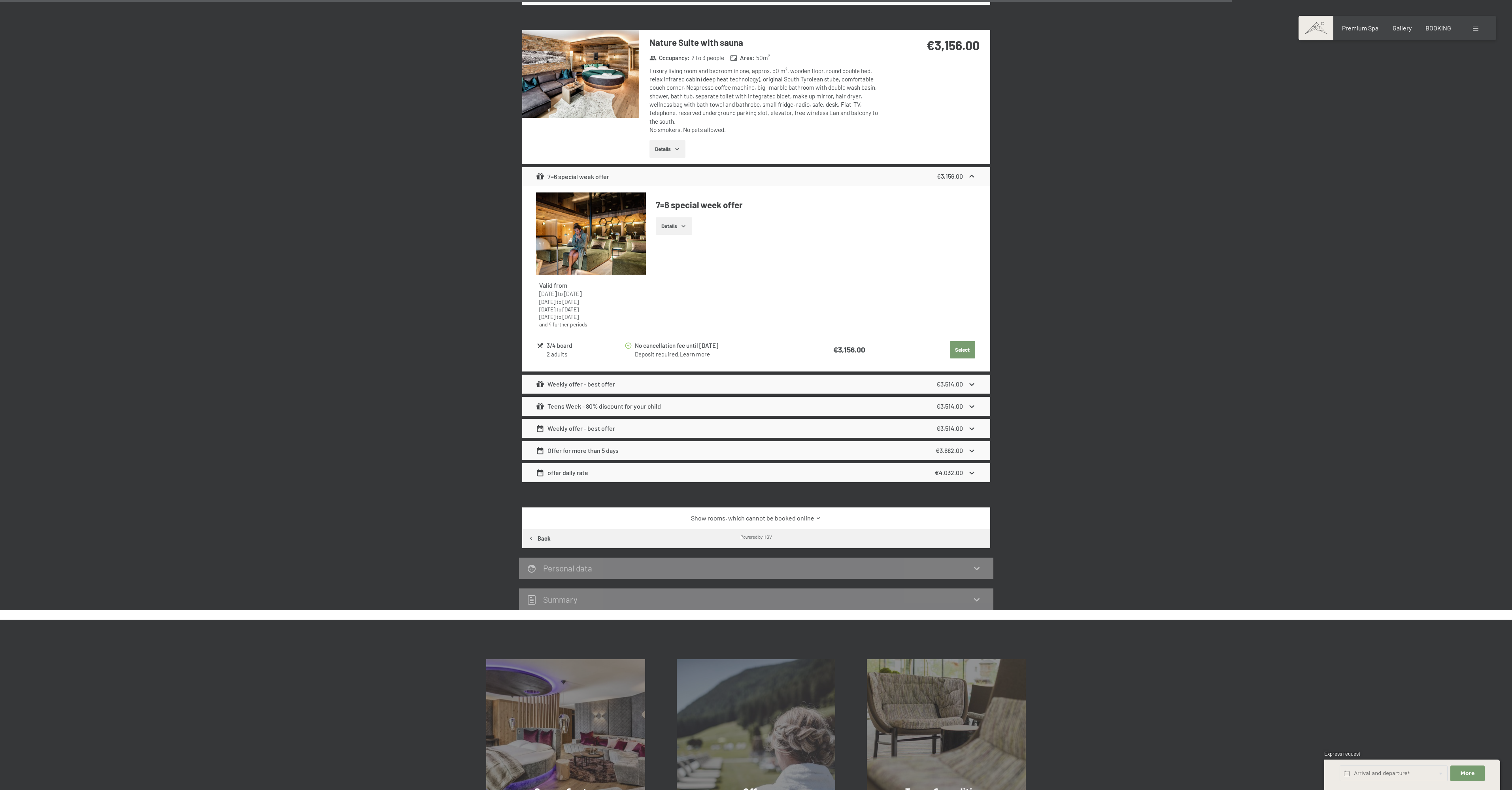
click at [757, 514] on link "Show rooms, which cannot be booked online" at bounding box center [756, 518] width 440 height 9
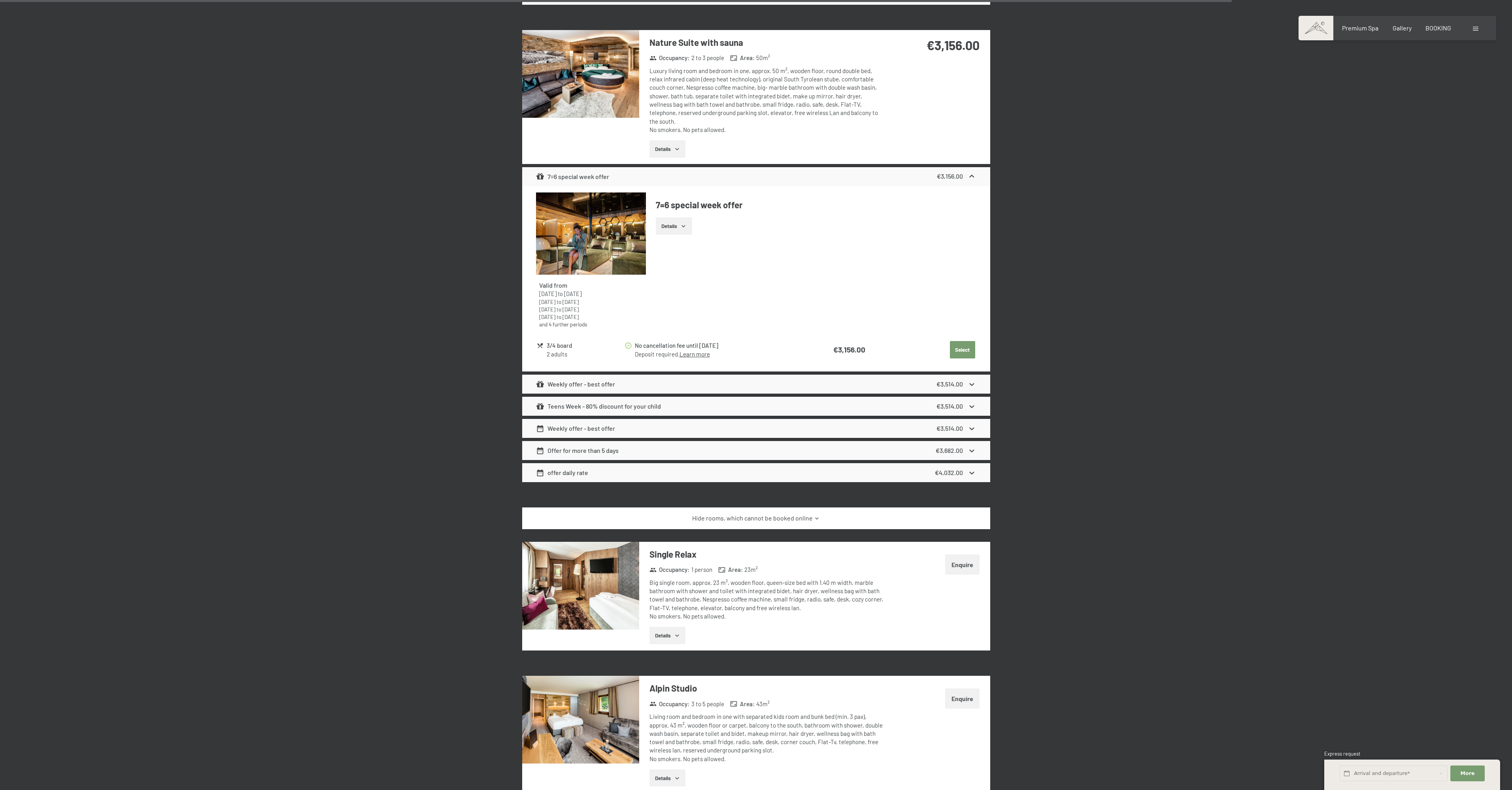
click at [757, 514] on link "Hide rooms, which cannot be booked online" at bounding box center [756, 518] width 440 height 9
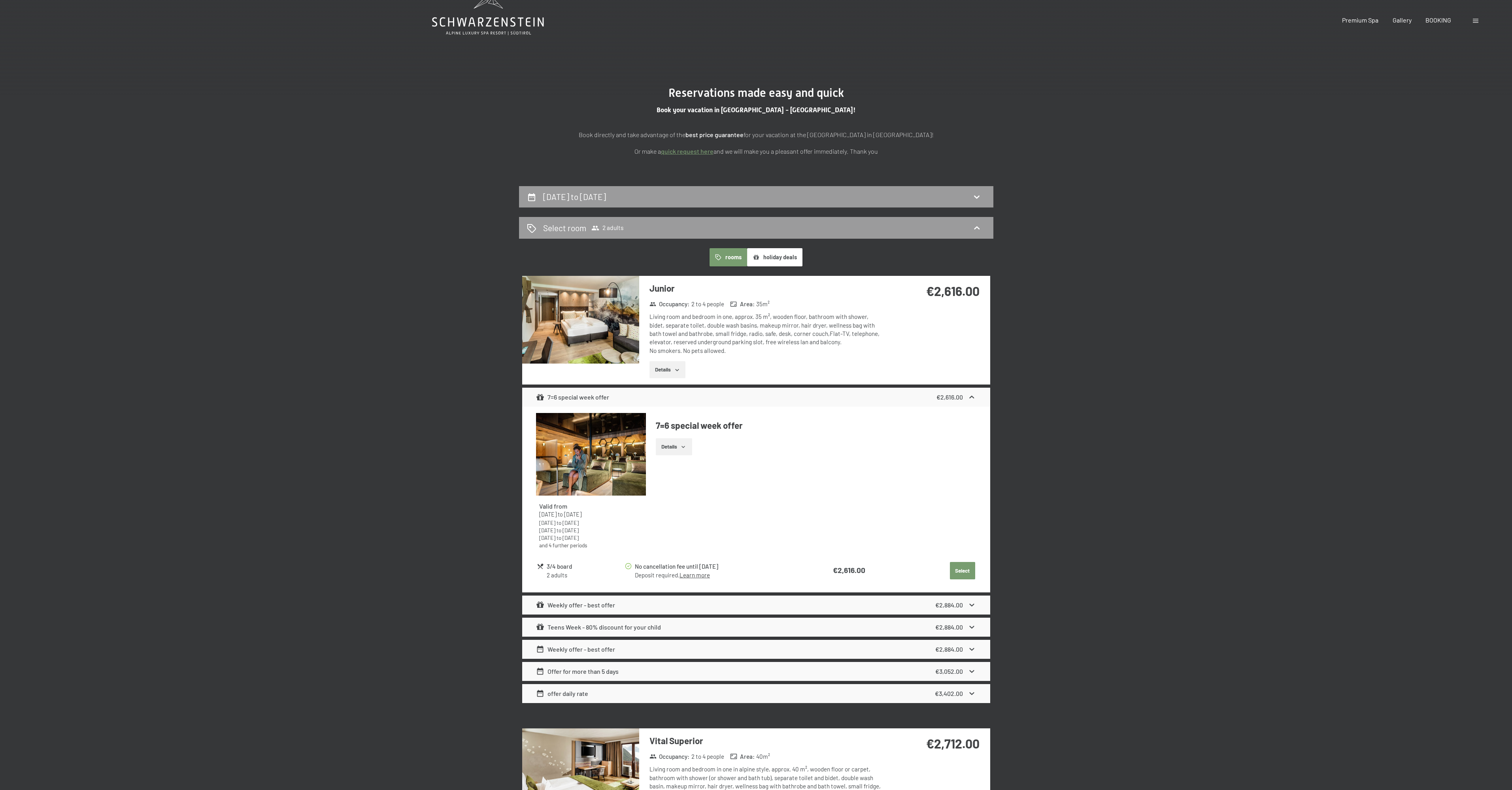
scroll to position [0, 0]
